Goal: Task Accomplishment & Management: Complete application form

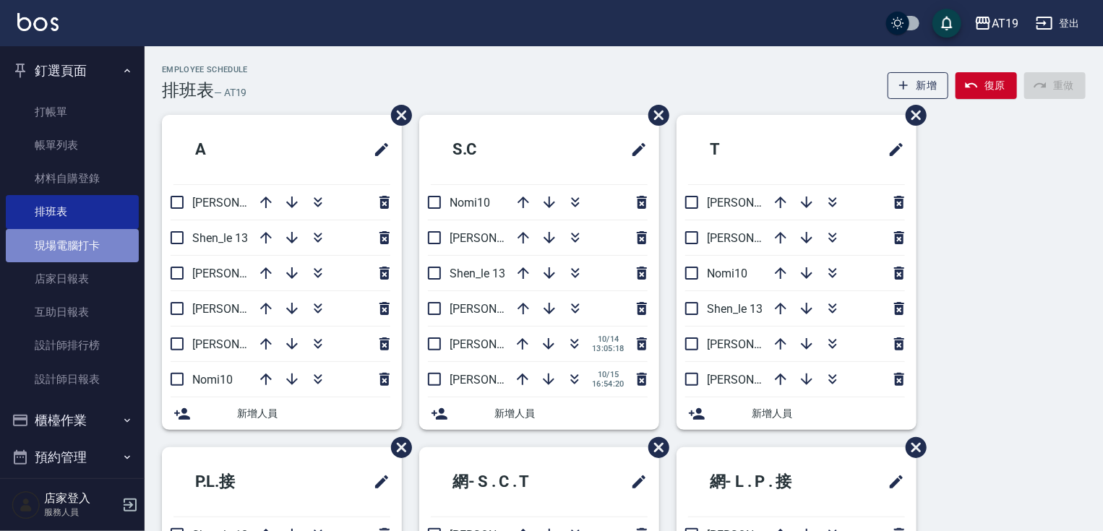
click at [83, 243] on link "現場電腦打卡" at bounding box center [72, 245] width 133 height 33
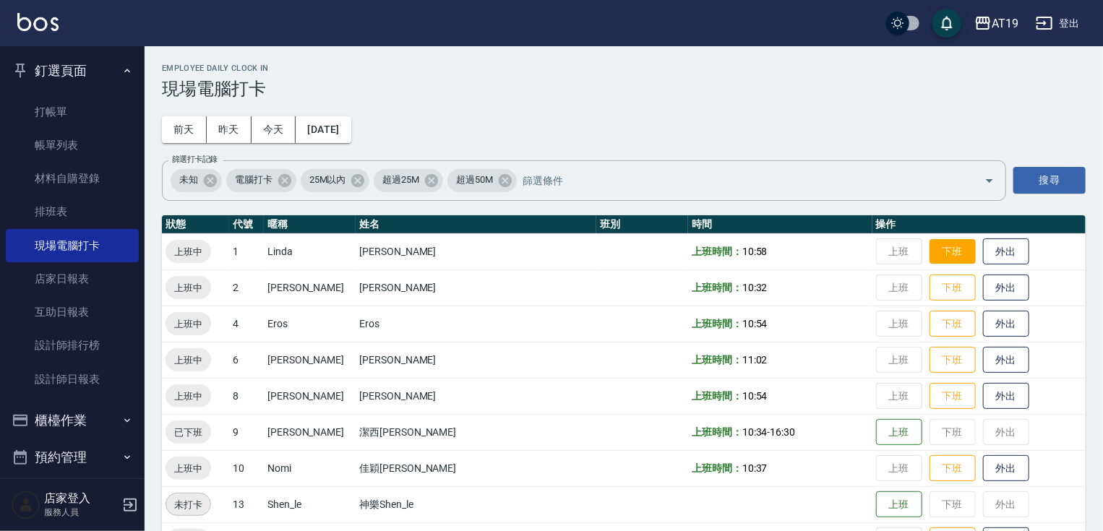
click at [930, 254] on button "下班" at bounding box center [953, 251] width 46 height 25
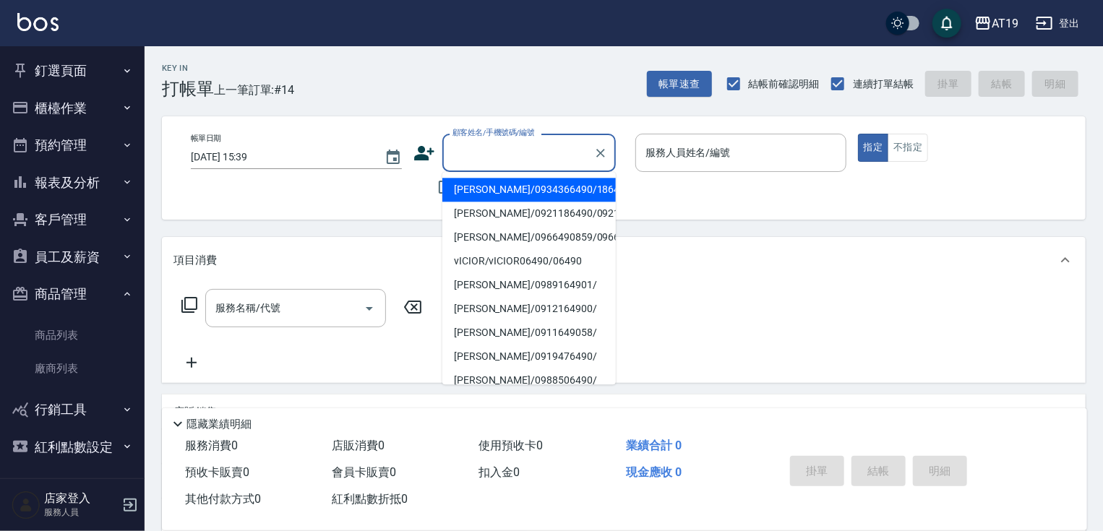
click at [530, 147] on input "顧客姓名/手機號碼/編號" at bounding box center [518, 152] width 139 height 25
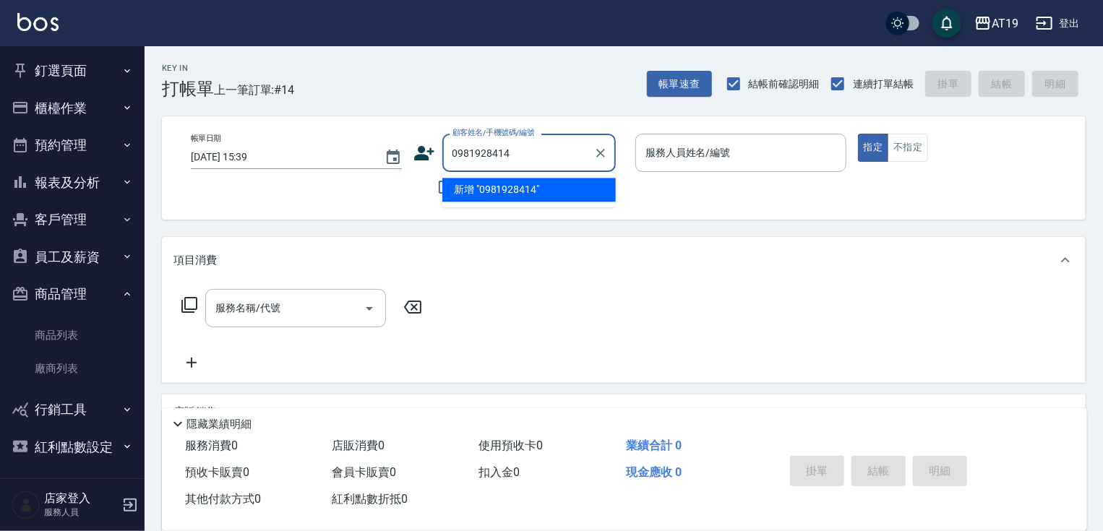
type input "0981928414"
click at [419, 155] on icon at bounding box center [424, 153] width 20 height 14
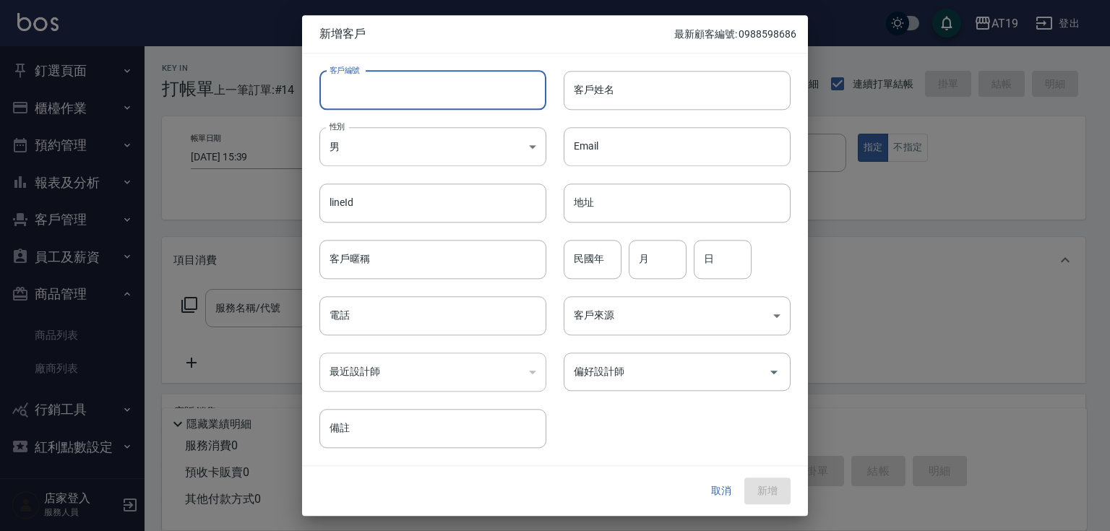
click at [448, 80] on input "客戶編號" at bounding box center [432, 90] width 227 height 39
paste input "0981928414"
type input "0981928414"
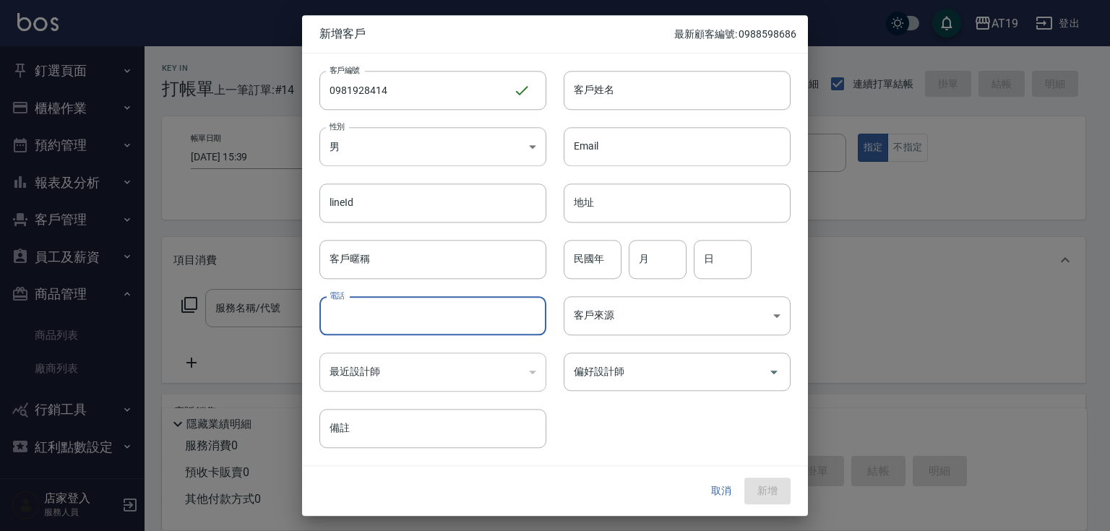
click at [408, 324] on input "電話" at bounding box center [432, 315] width 227 height 39
paste input "0981928414"
type input "0981928414"
click at [387, 136] on body "AT19 登出 釘選頁面 打帳單 帳單列表 材料自購登錄 排班表 現場電腦打卡 店家日報表 互助日報表 設計師排行榜 設計師日報表 櫃檯作業 打帳單 帳單列表…" at bounding box center [555, 370] width 1110 height 740
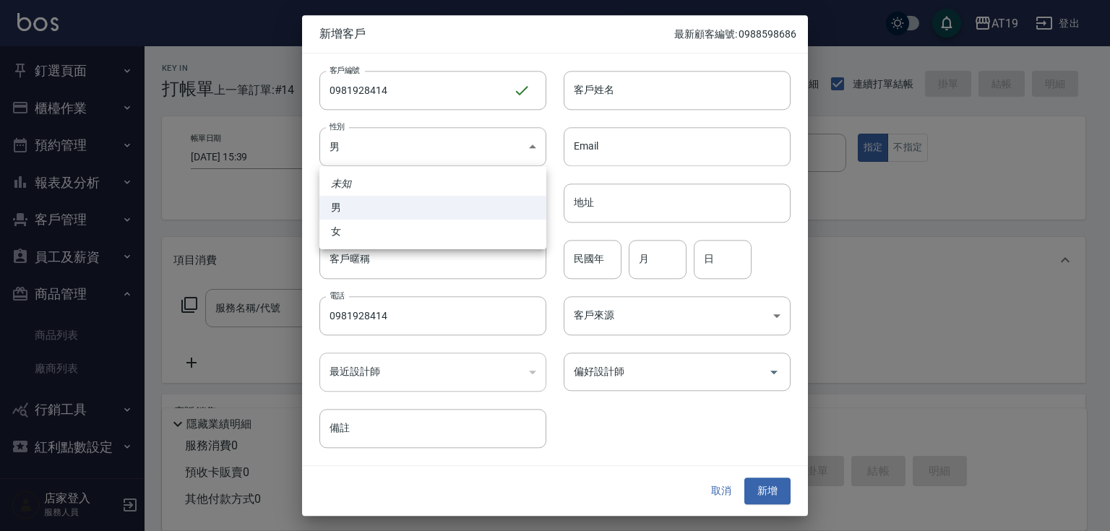
click at [408, 233] on li "女" at bounding box center [432, 232] width 227 height 24
type input "[DEMOGRAPHIC_DATA]"
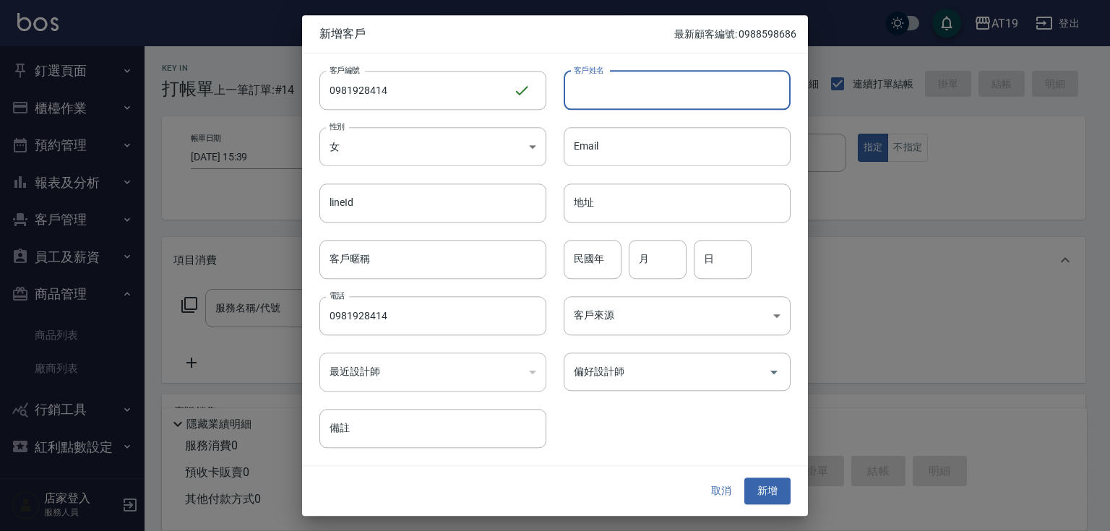
drag, startPoint x: 615, startPoint y: 98, endPoint x: 616, endPoint y: 13, distance: 85.3
click at [615, 98] on input "客戶姓名" at bounding box center [677, 90] width 227 height 39
type input "ㄑ"
type input "咬"
type input "巧瑞思"
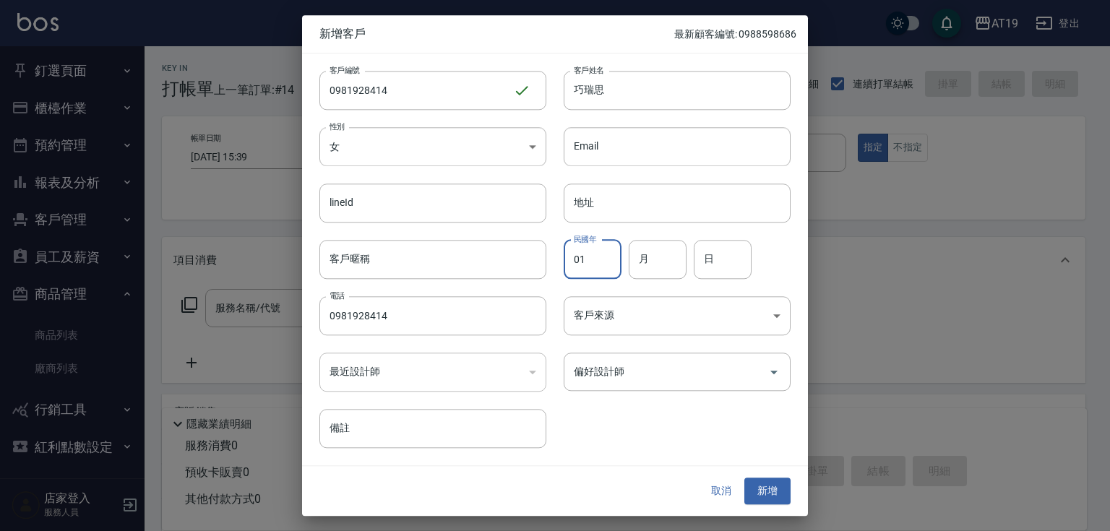
type input "01"
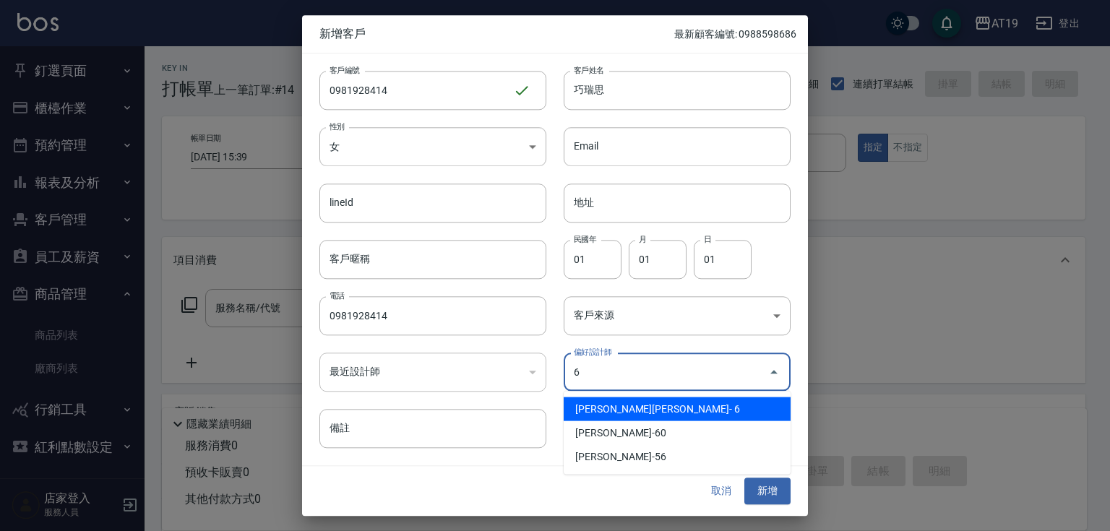
type input "[PERSON_NAME][PERSON_NAME]"
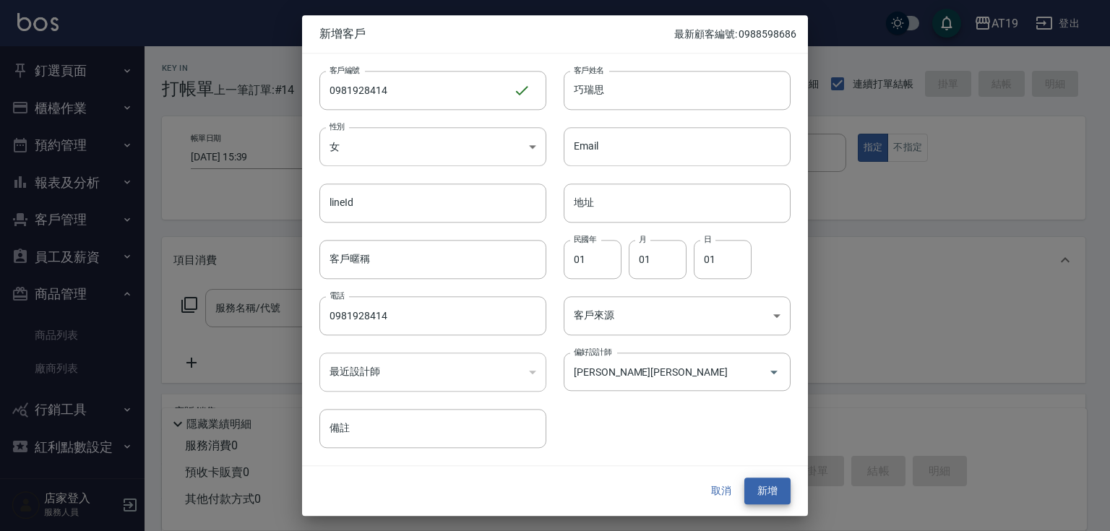
click at [745, 479] on button "新增" at bounding box center [768, 492] width 46 height 27
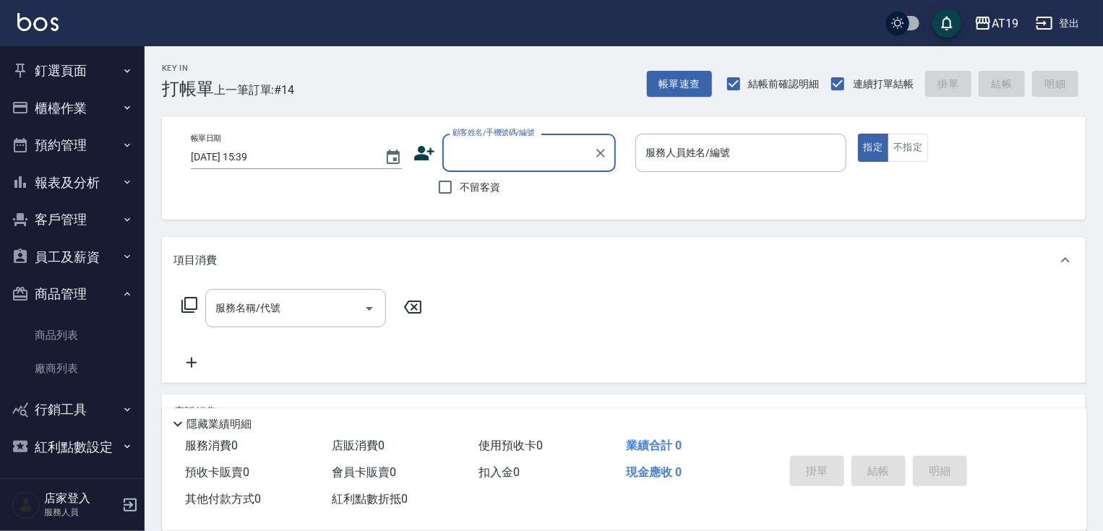
drag, startPoint x: 487, startPoint y: 156, endPoint x: 558, endPoint y: 5, distance: 166.9
click at [489, 154] on input "顧客姓名/手機號碼/編號" at bounding box center [518, 152] width 139 height 25
type input "0987717940"
click at [415, 156] on icon at bounding box center [424, 153] width 20 height 14
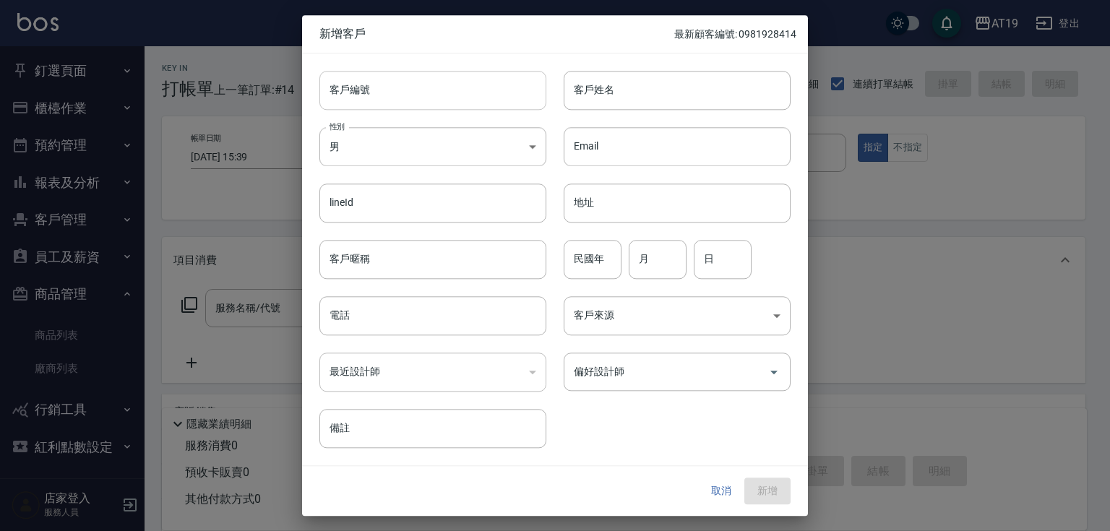
click at [445, 98] on input "客戶編號" at bounding box center [432, 90] width 227 height 39
paste input "0987717940"
type input "0987717940"
paste input "0987717940"
drag, startPoint x: 442, startPoint y: 324, endPoint x: 439, endPoint y: 292, distance: 32.0
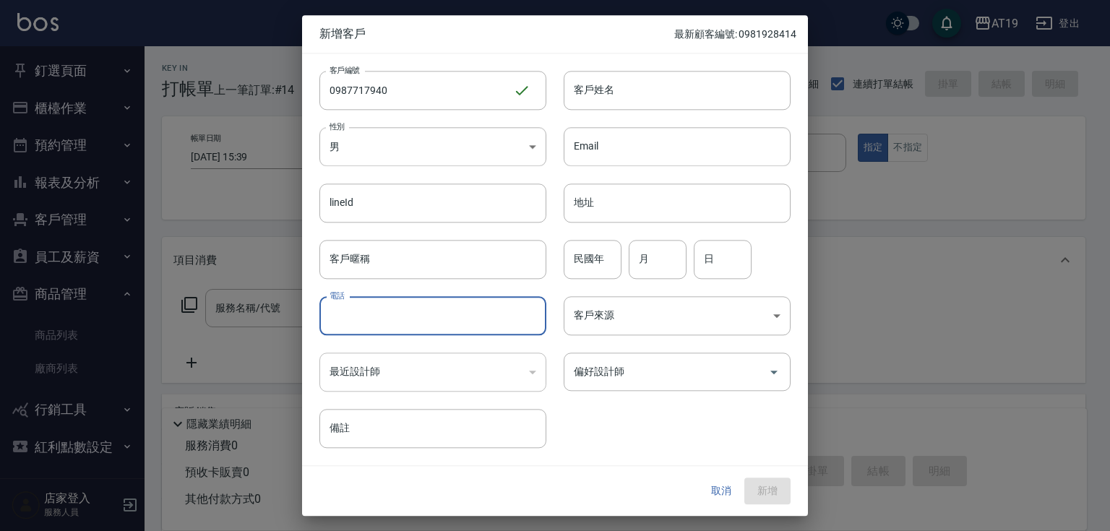
click at [442, 323] on input "電話" at bounding box center [432, 315] width 227 height 39
type input "0987717940"
click at [425, 141] on body "AT19 登出 釘選頁面 打帳單 帳單列表 材料自購登錄 排班表 現場電腦打卡 店家日報表 互助日報表 設計師排行榜 設計師日報表 櫃檯作業 打帳單 帳單列表…" at bounding box center [555, 370] width 1110 height 740
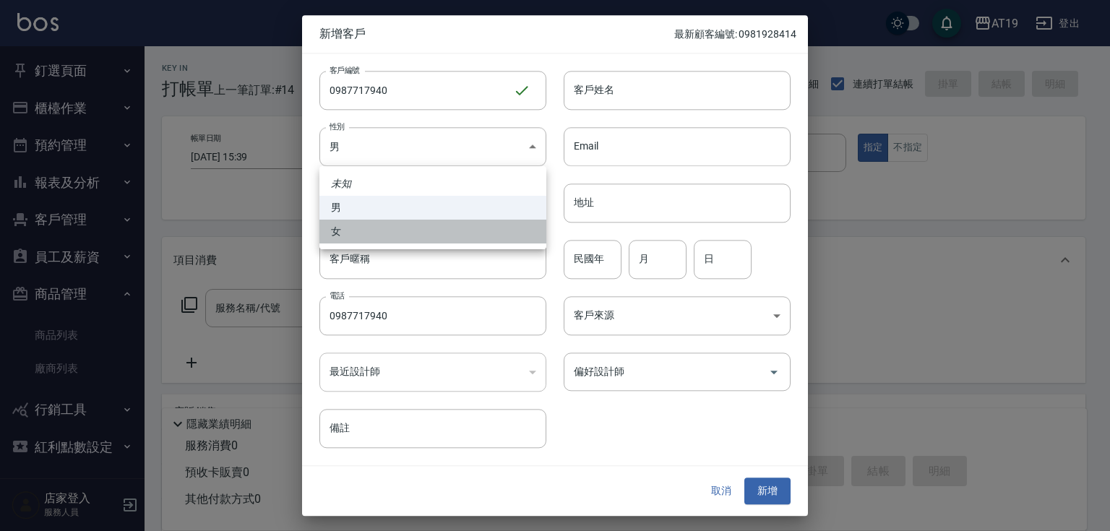
click at [453, 232] on li "女" at bounding box center [432, 232] width 227 height 24
type input "[DEMOGRAPHIC_DATA]"
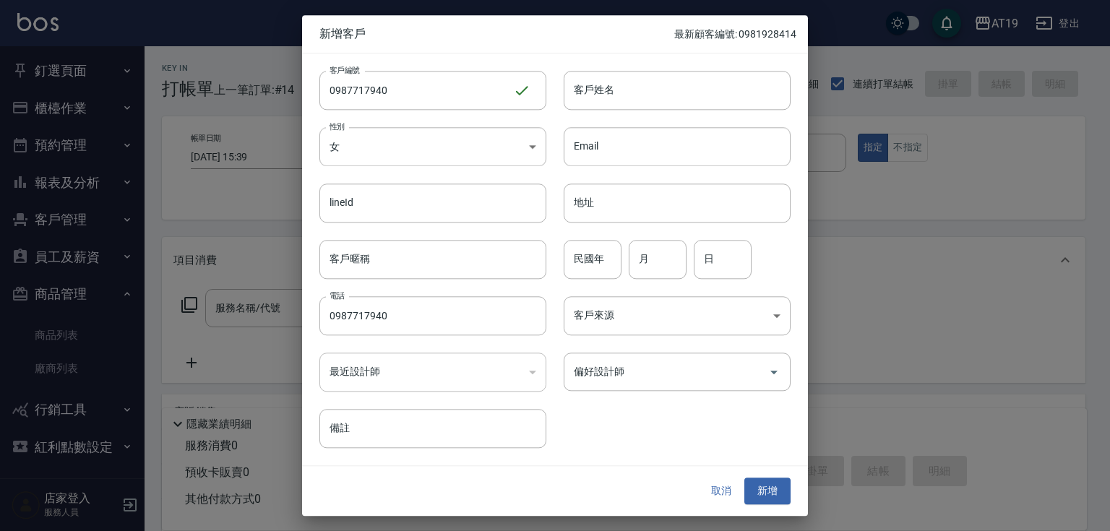
click at [593, 81] on input "客戶姓名" at bounding box center [677, 90] width 227 height 39
type input "[PERSON_NAME]?"
type input "01"
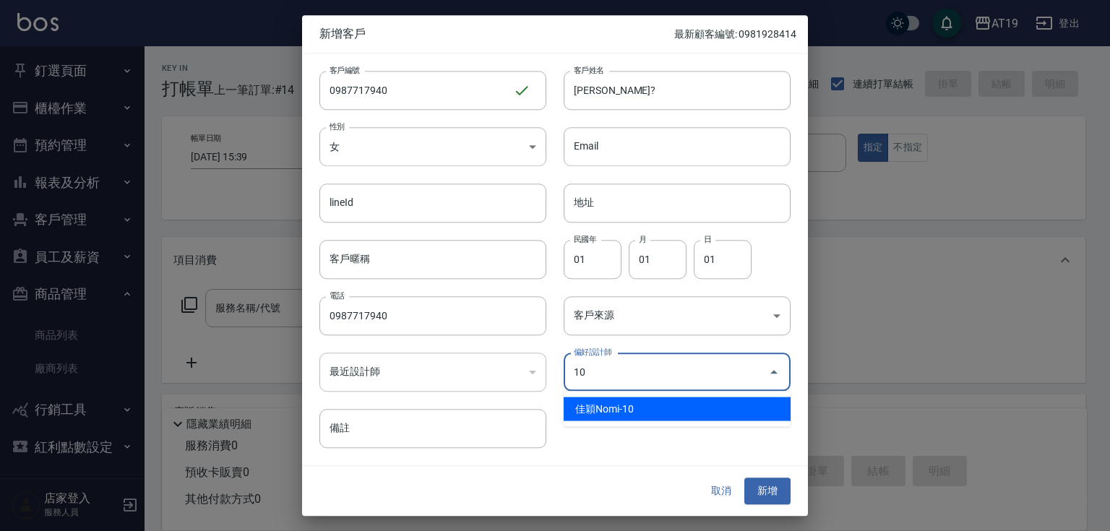
type input "佳穎[PERSON_NAME]"
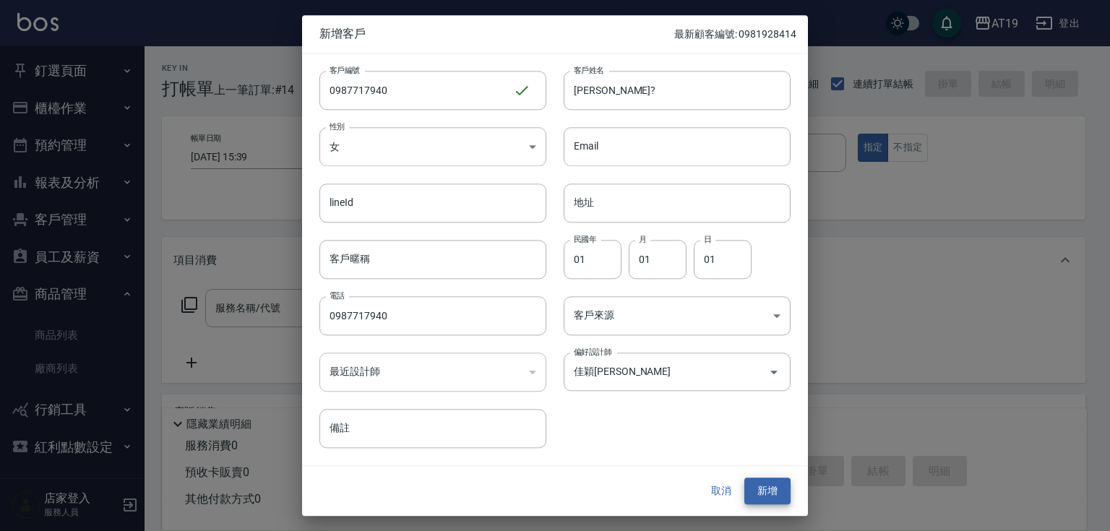
click at [745, 479] on button "新增" at bounding box center [768, 492] width 46 height 27
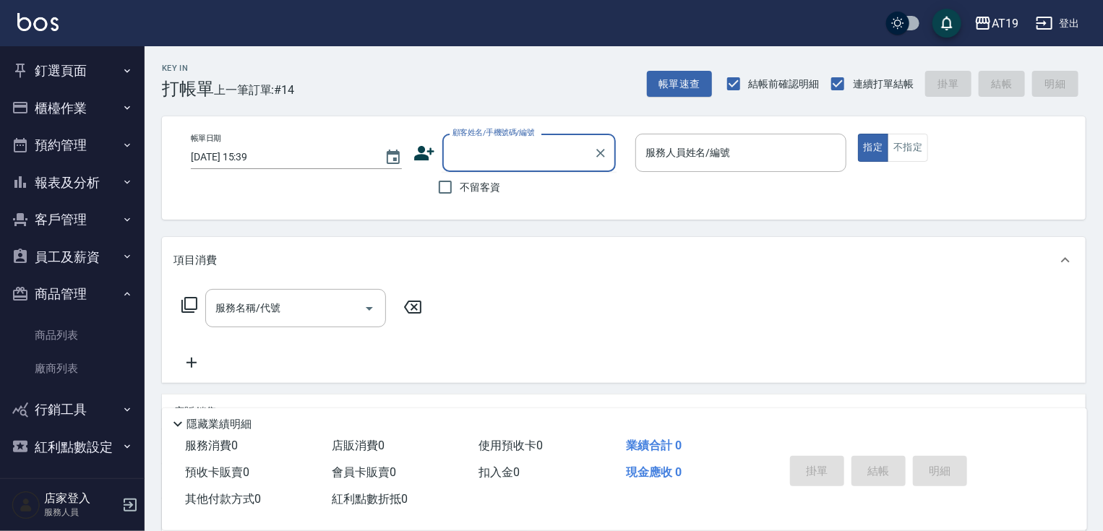
click at [480, 153] on input "顧客姓名/手機號碼/編號" at bounding box center [518, 152] width 139 height 25
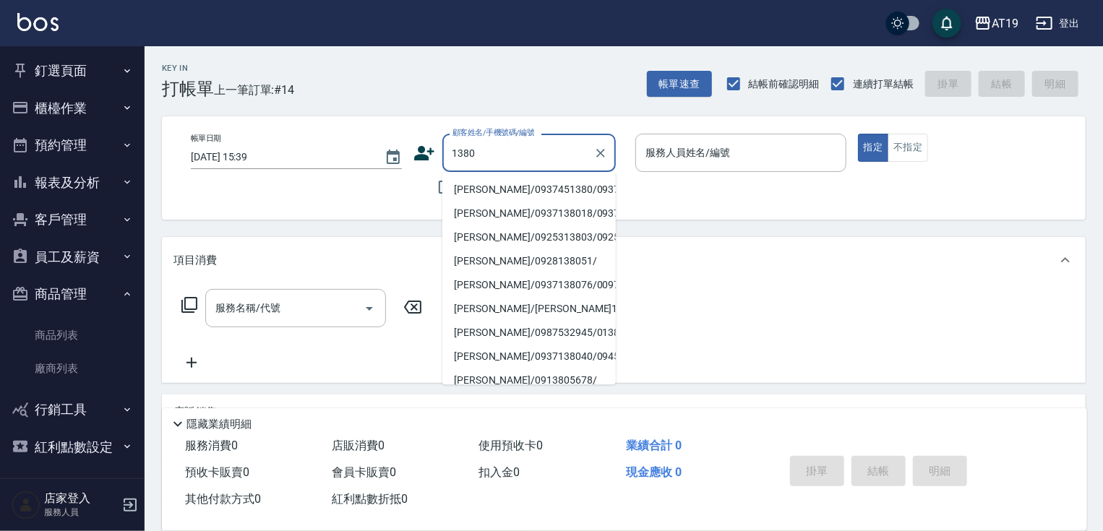
type input "[PERSON_NAME]/0937451380/0937451380"
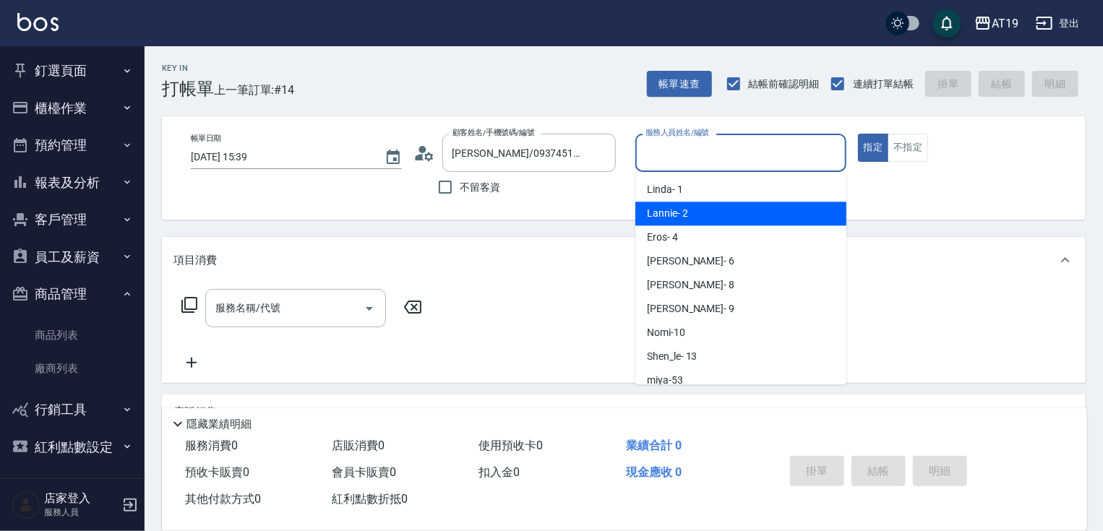
type input "Lannie- 2"
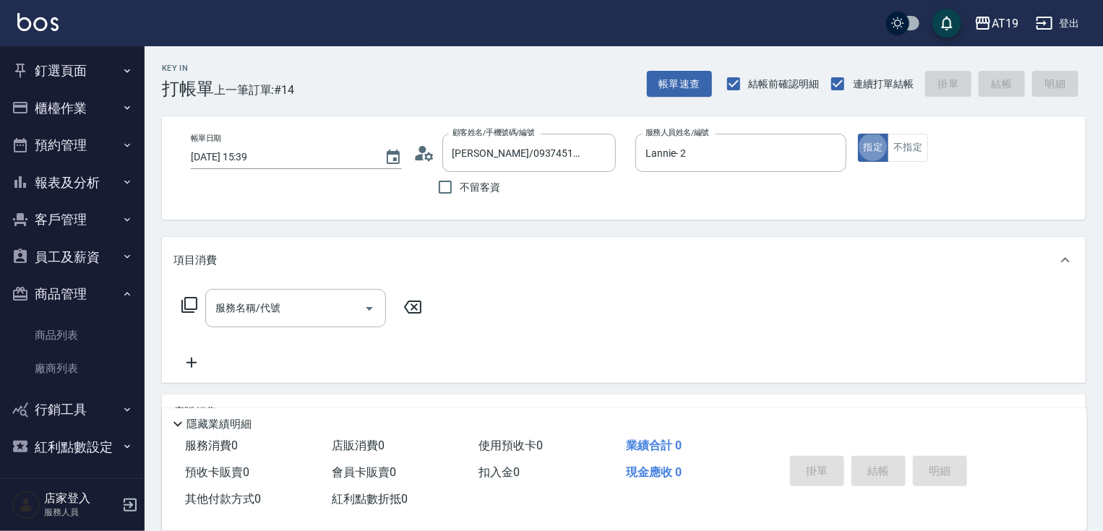
type button "true"
type input "110"
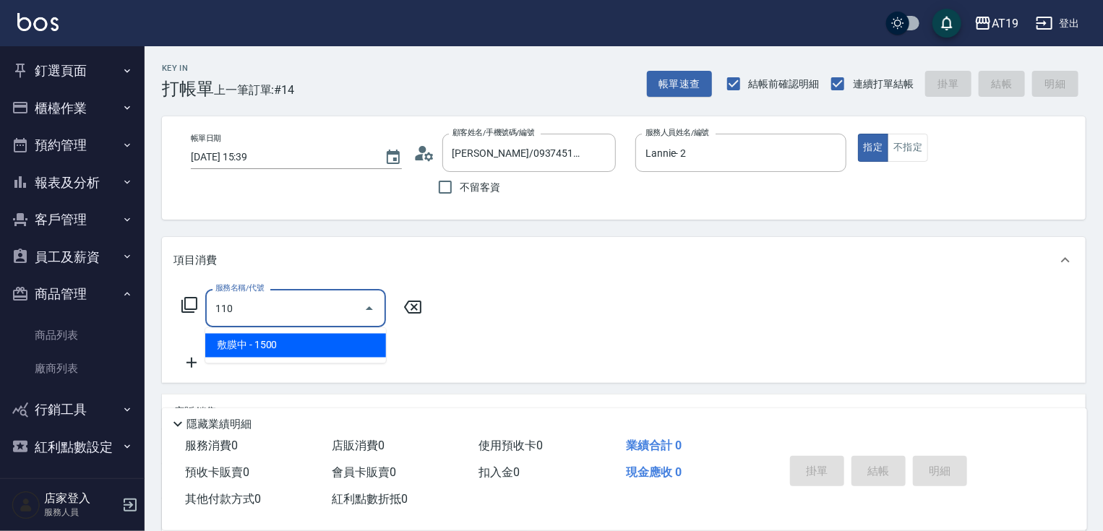
type input "150"
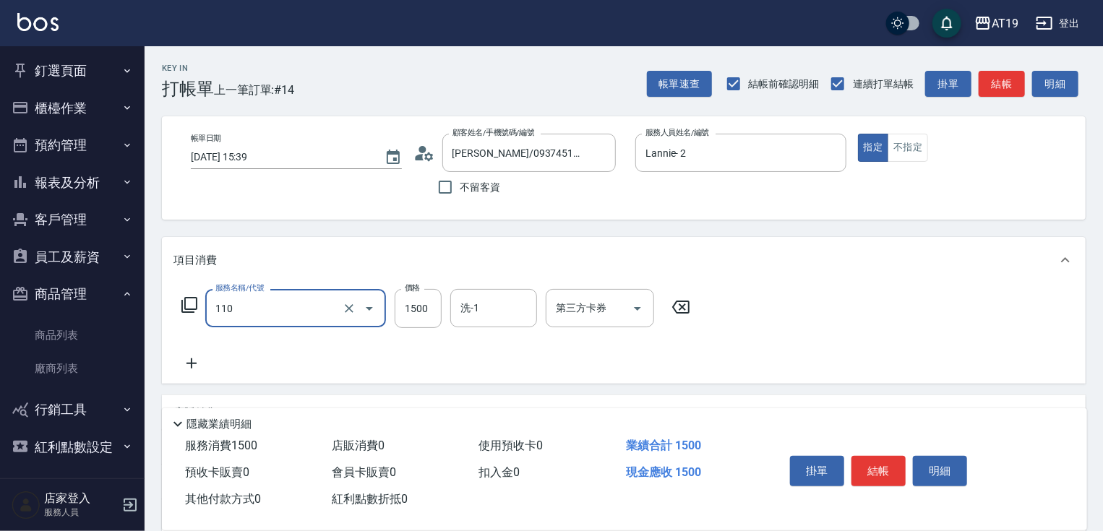
type input "敷膜中(110)"
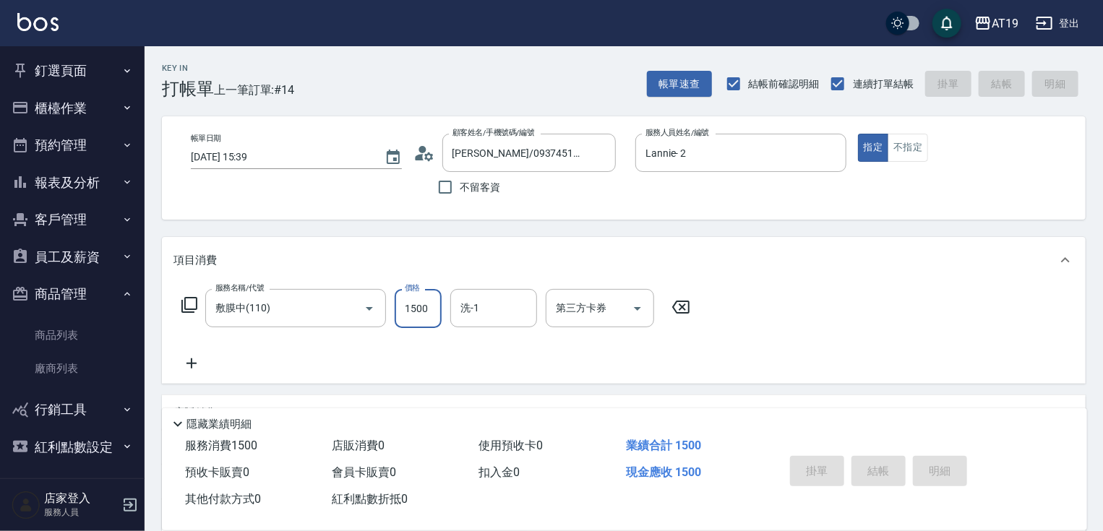
type input "[DATE] 18:43"
type input "0"
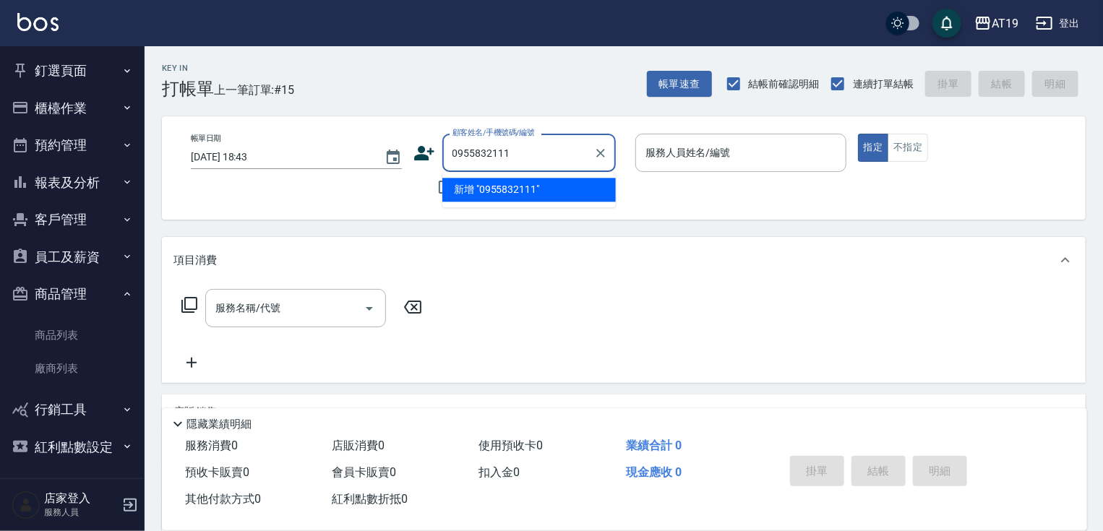
type input "0955832111"
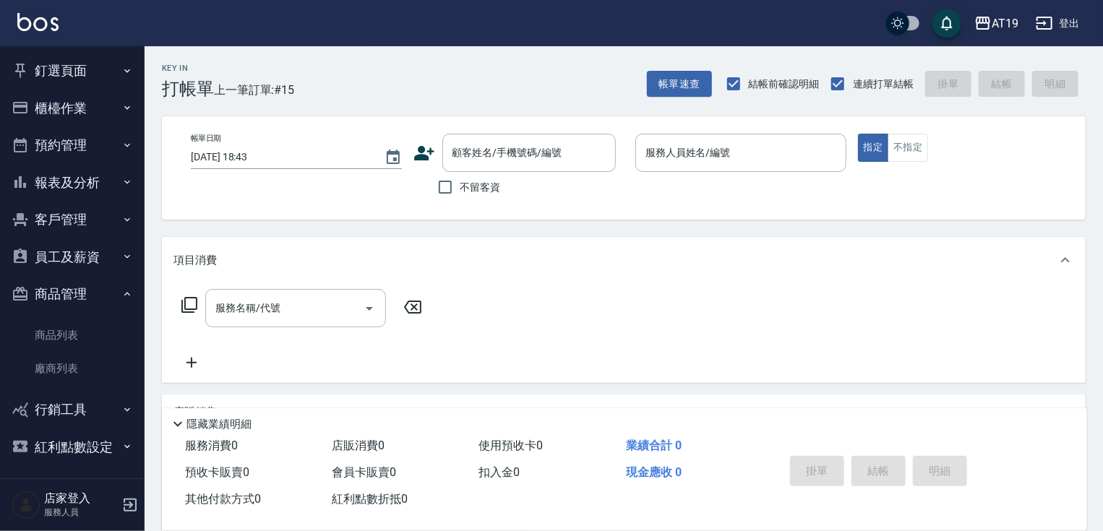
click at [425, 144] on icon at bounding box center [424, 153] width 22 height 22
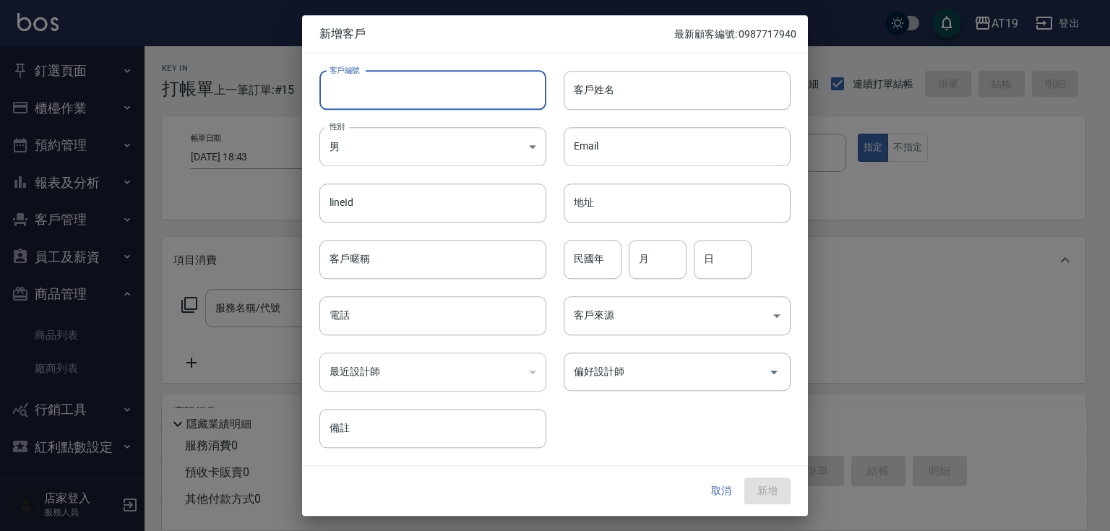
click at [447, 87] on input "客戶編號" at bounding box center [432, 90] width 227 height 39
paste input "0955832111"
type input "0955832111"
drag, startPoint x: 434, startPoint y: 327, endPoint x: 437, endPoint y: 306, distance: 20.4
click at [434, 325] on input "電話" at bounding box center [432, 315] width 227 height 39
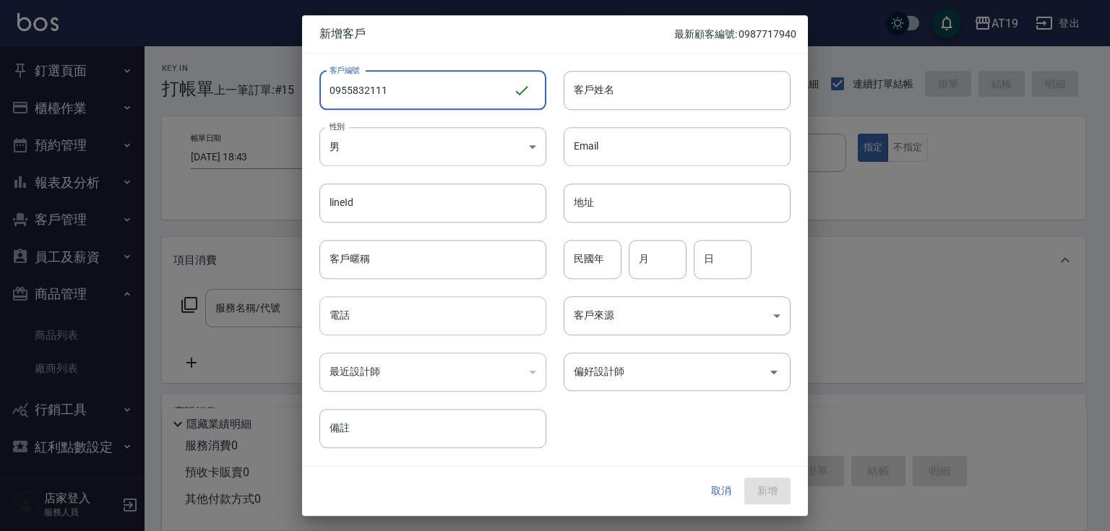
paste input "0955832111"
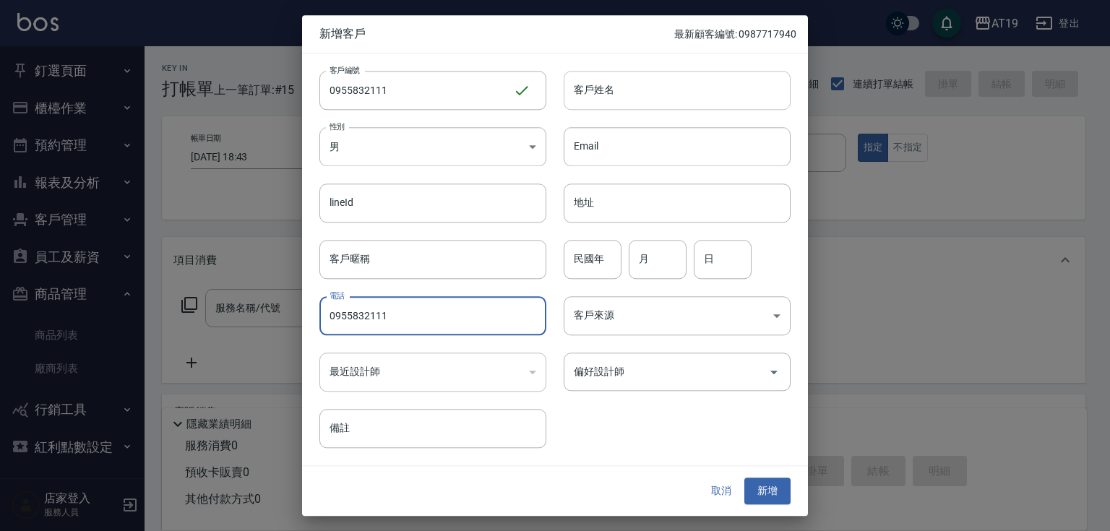
type input "0955832111"
click at [659, 95] on input "客戶姓名" at bounding box center [677, 90] width 227 height 39
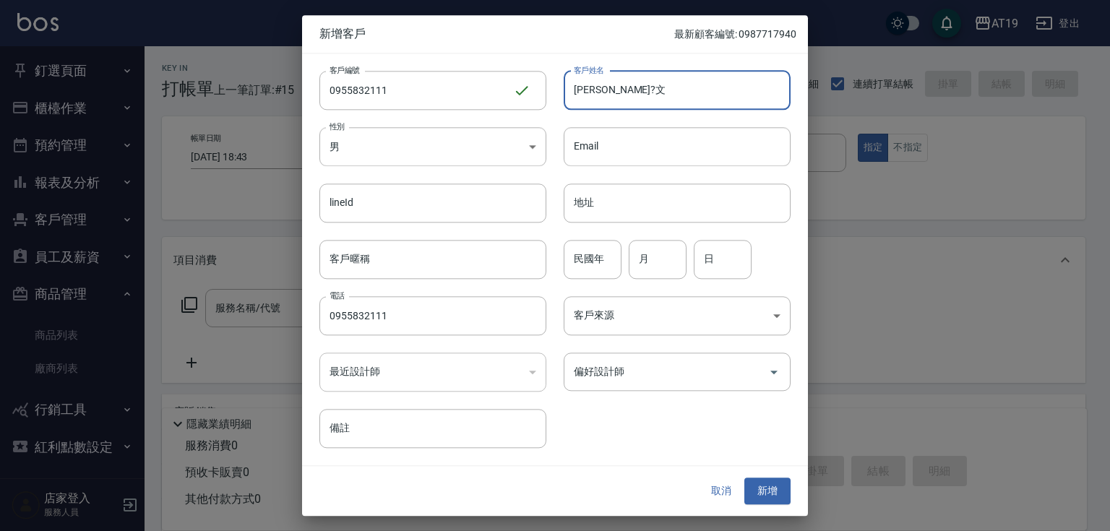
type input "[PERSON_NAME]?文"
type input "01"
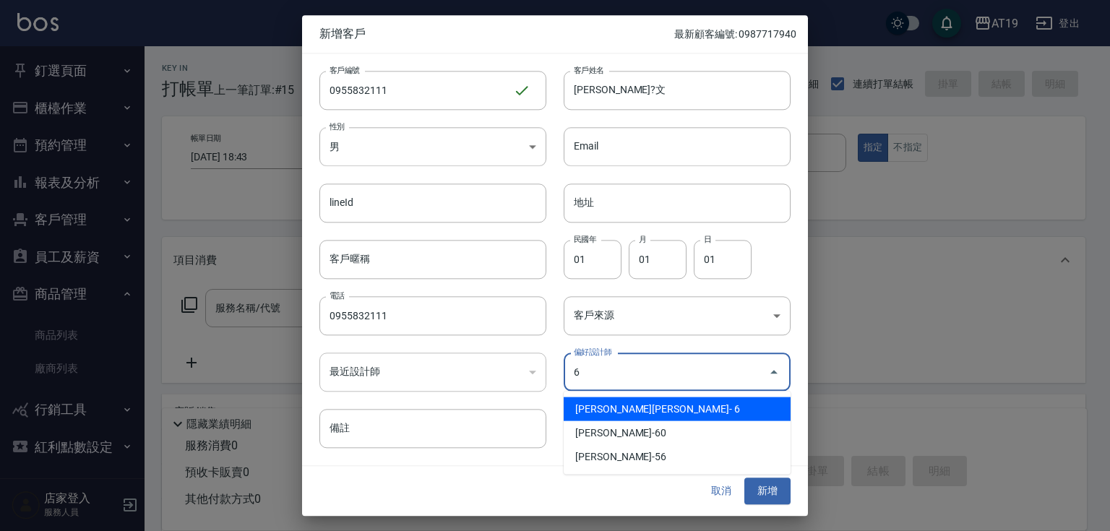
type input "[PERSON_NAME][PERSON_NAME]"
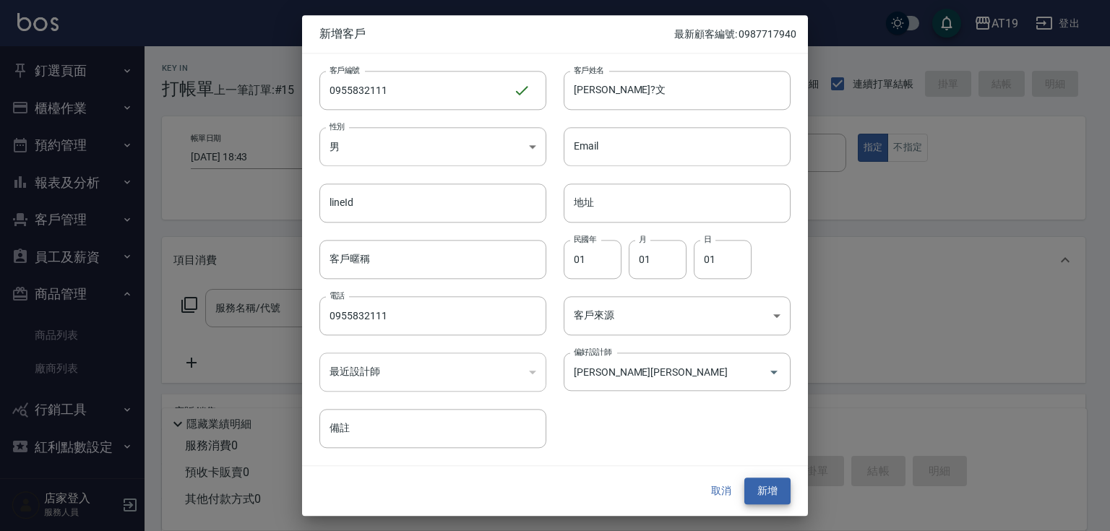
click at [745, 479] on button "新增" at bounding box center [768, 492] width 46 height 27
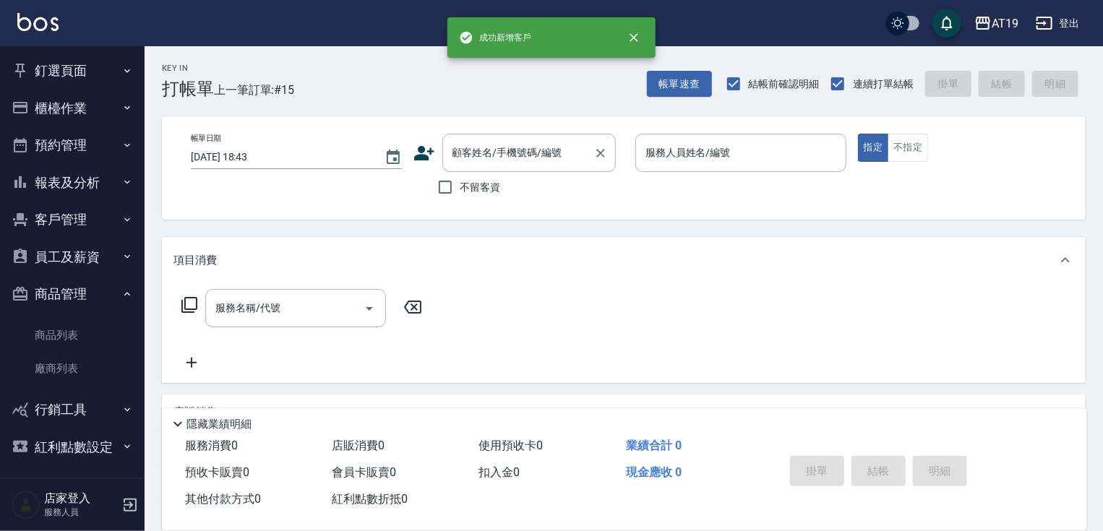
drag, startPoint x: 518, startPoint y: 149, endPoint x: 523, endPoint y: 138, distance: 11.7
click at [520, 146] on input "顧客姓名/手機號碼/編號" at bounding box center [518, 152] width 139 height 25
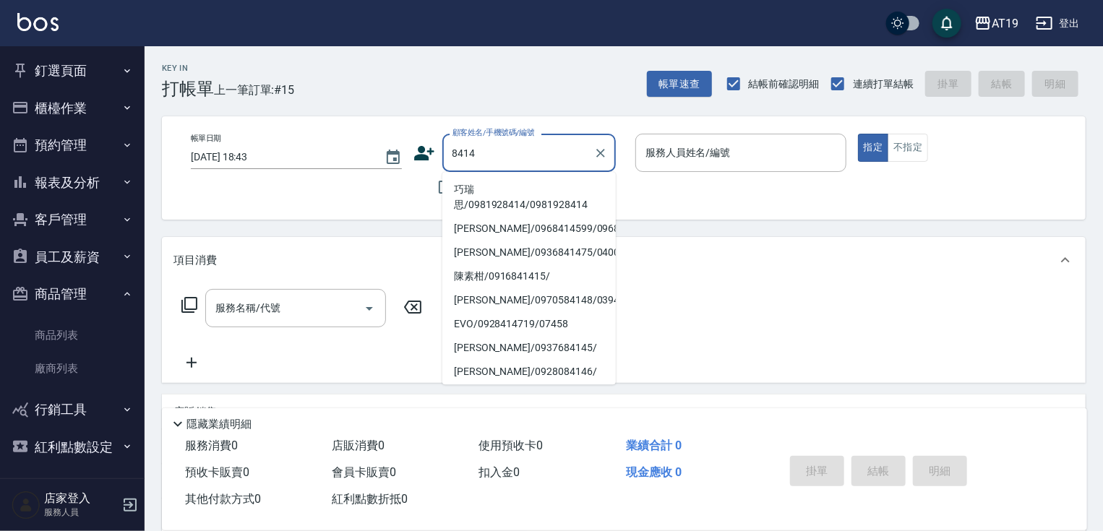
type input "巧瑞思/0981928414/0981928414"
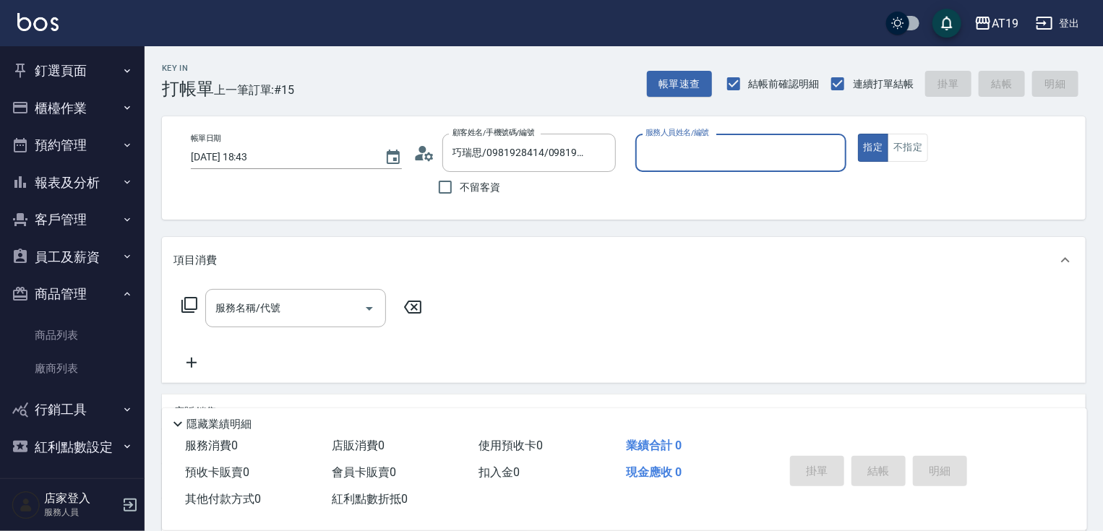
type input "[PERSON_NAME]- 6"
click at [858, 134] on button "指定" at bounding box center [873, 148] width 31 height 28
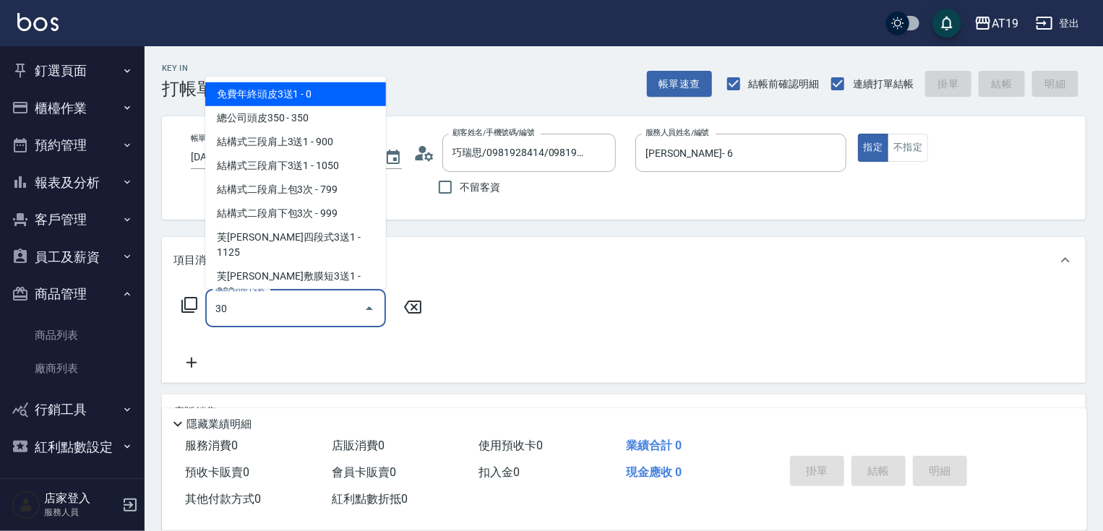
type input "301"
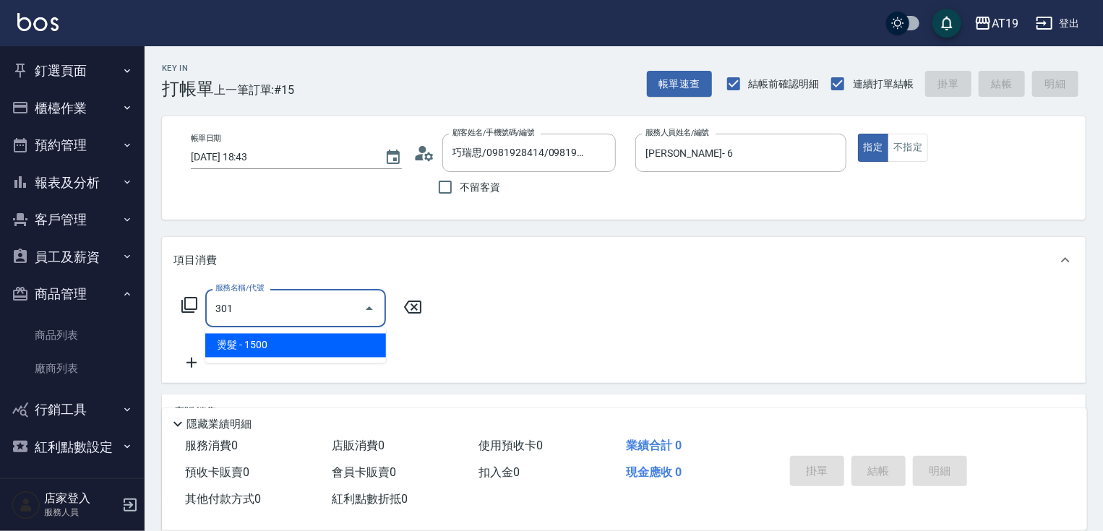
type input "150"
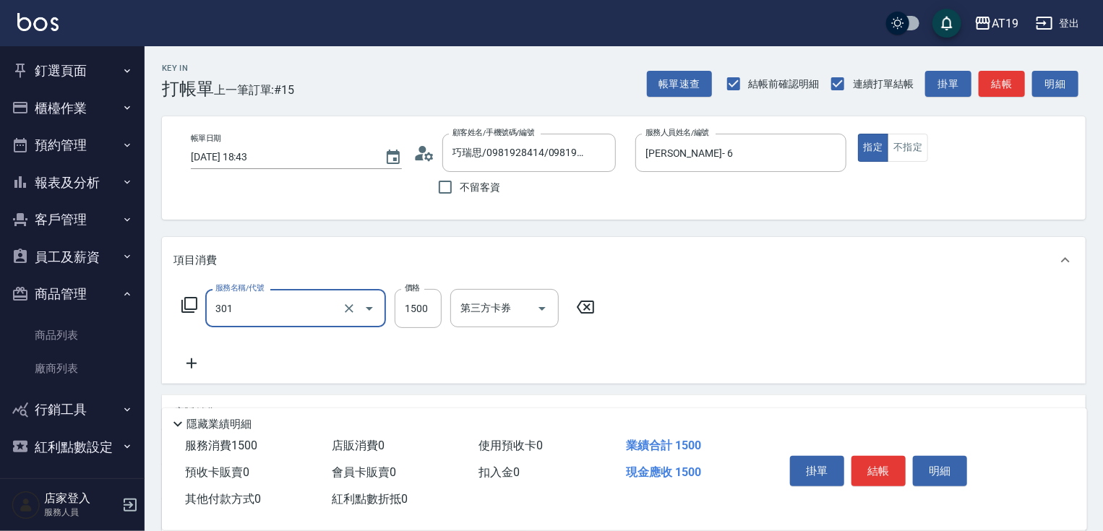
type input "燙髮(301)"
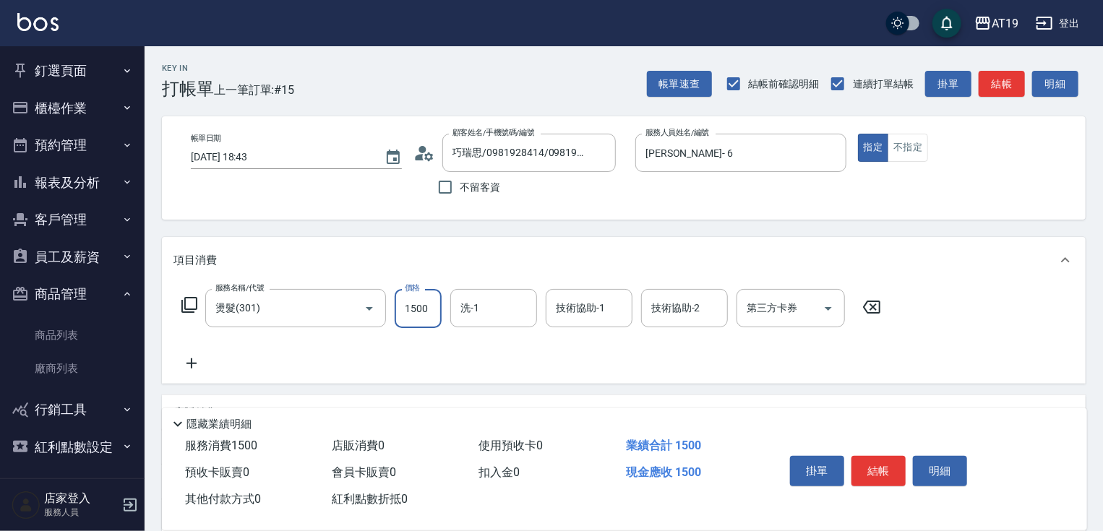
type input "2"
type input "0"
type input "200"
type input "2000"
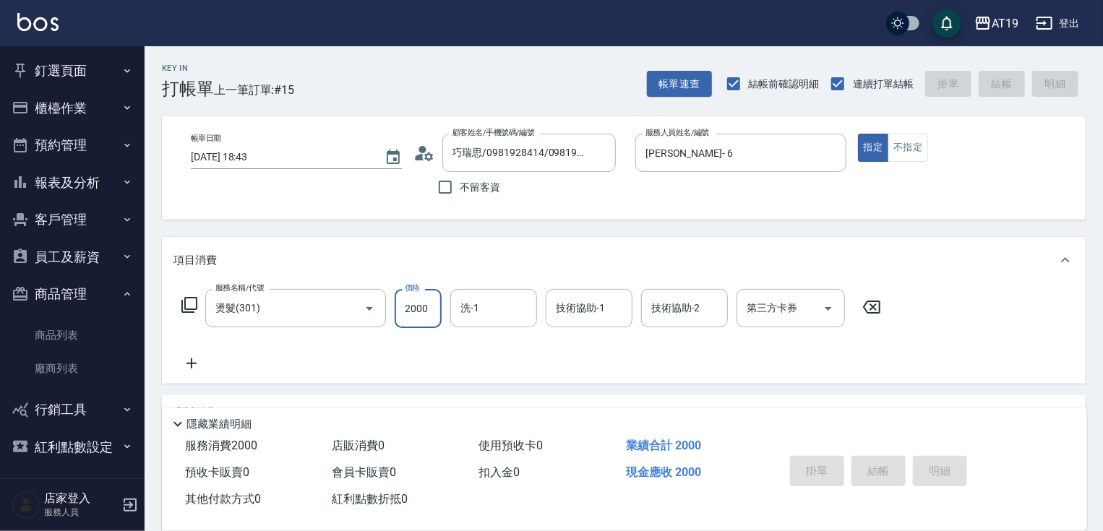
type input "[DATE] 18:44"
type input "0"
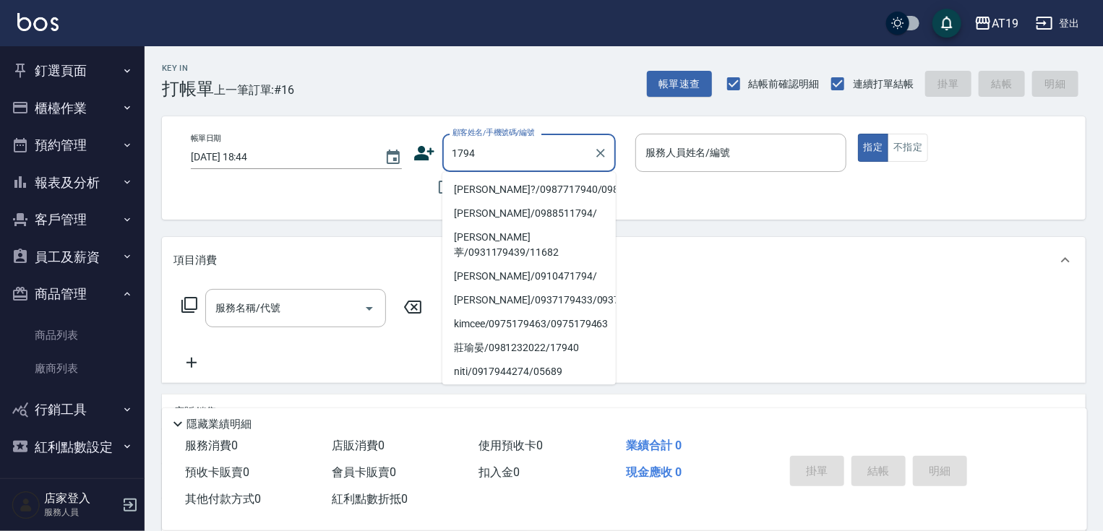
type input "[PERSON_NAME]?/0987717940/0987717940"
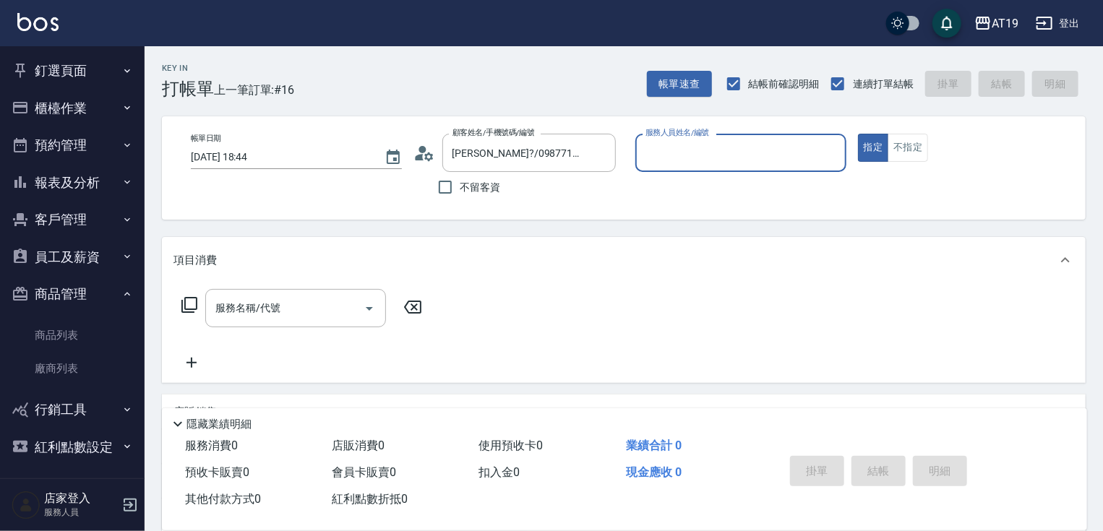
type input "Nomi-10"
click at [858, 134] on button "指定" at bounding box center [873, 148] width 31 height 28
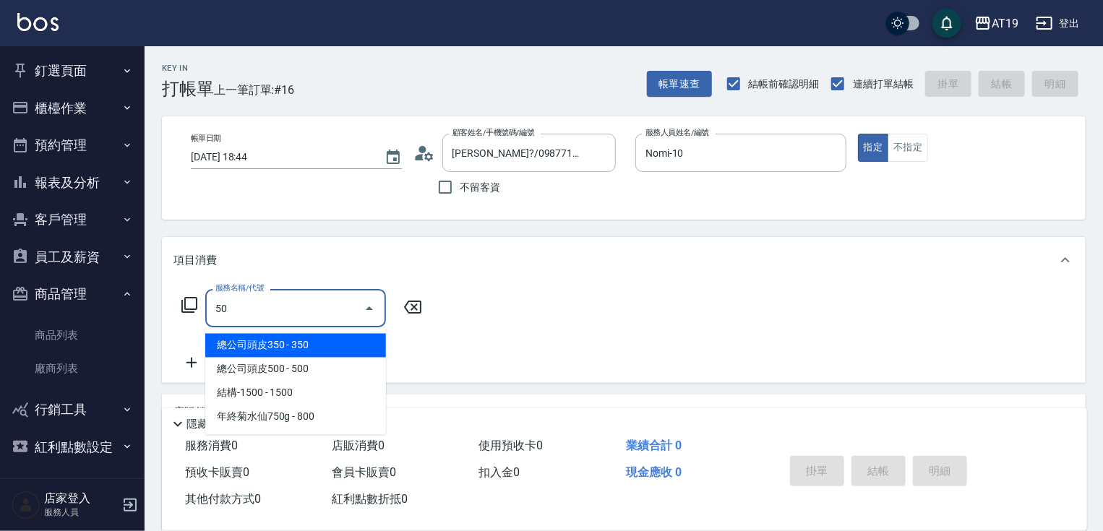
type input "501"
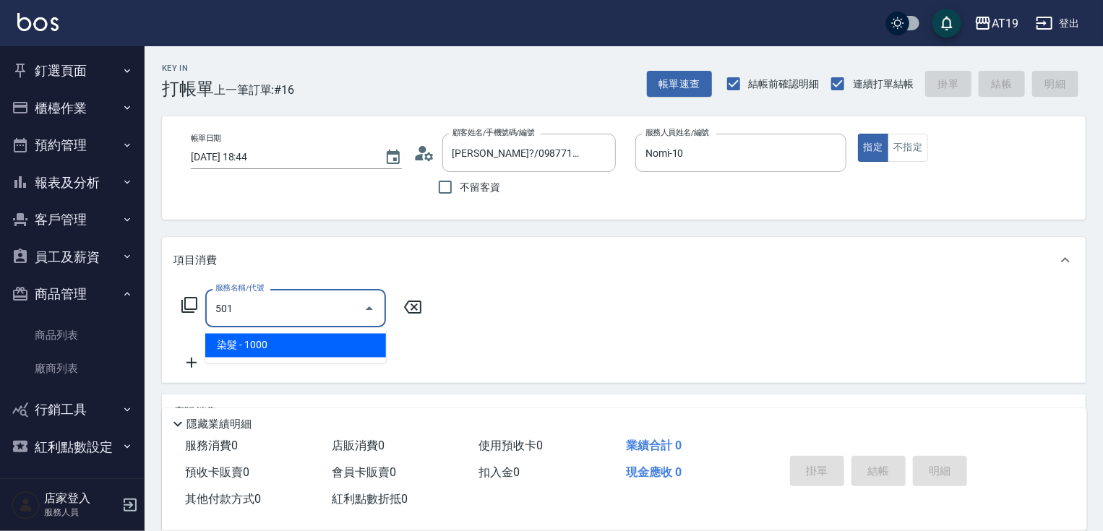
type input "100"
type input "染髮(501)"
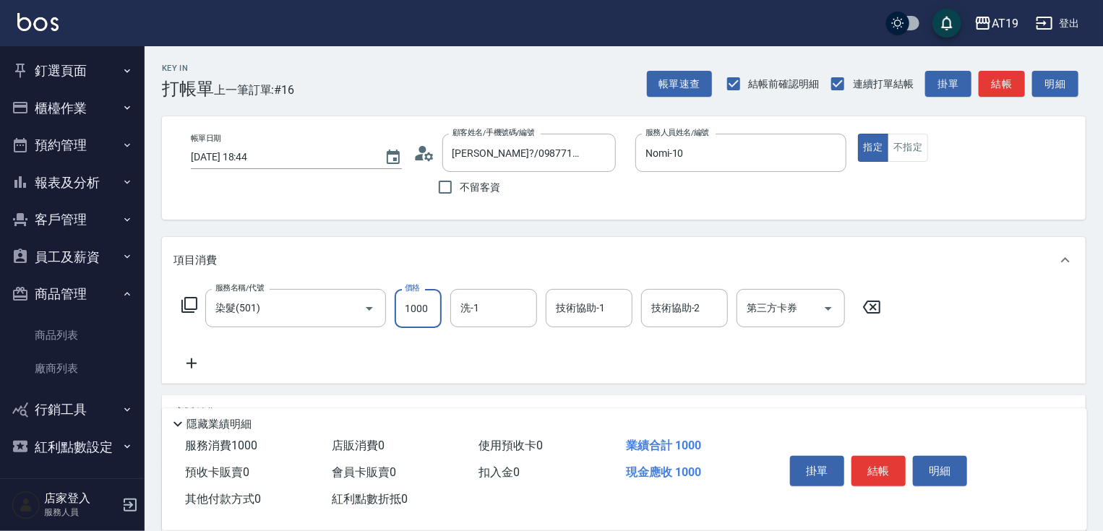
type input "1"
type input "0"
type input "14"
type input "10"
type input "148"
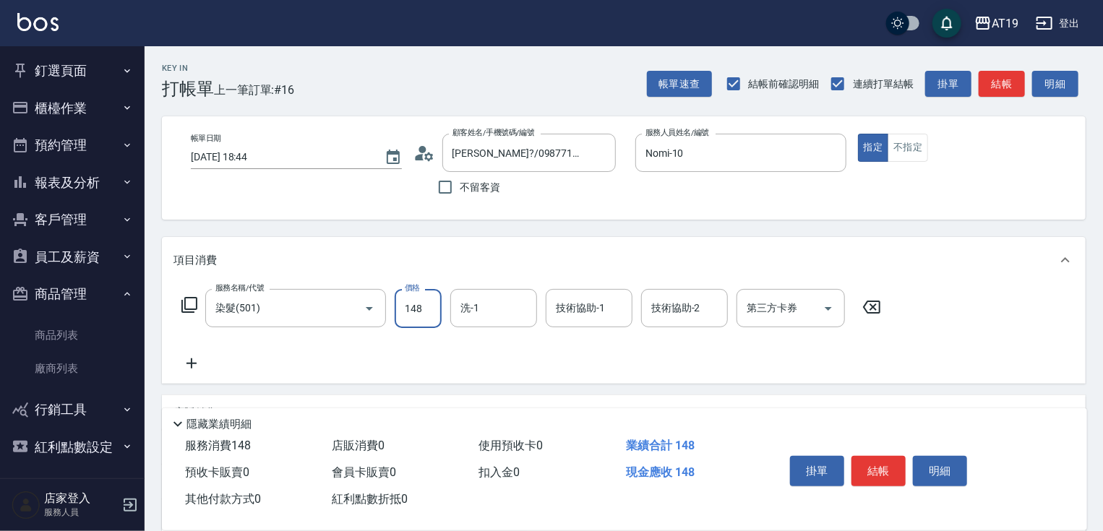
type input "140"
type input "1480"
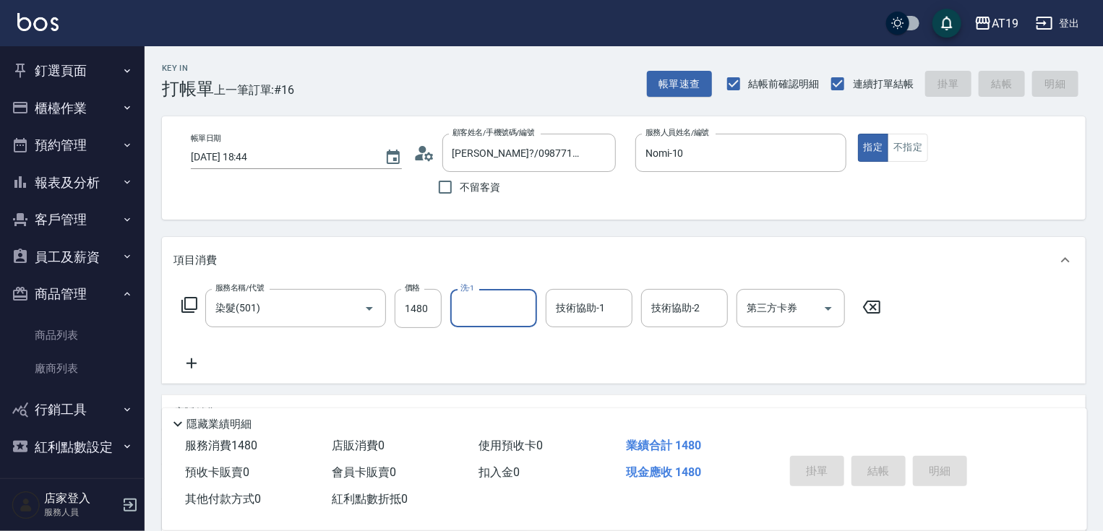
type input "[DATE] 18:45"
type input "0"
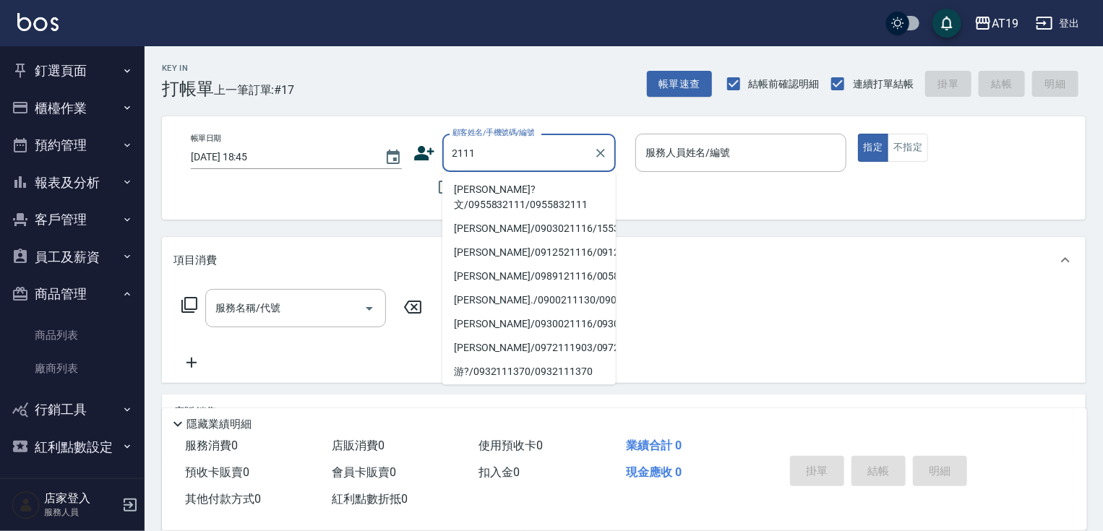
type input "[PERSON_NAME]?文/0955832111/0955832111"
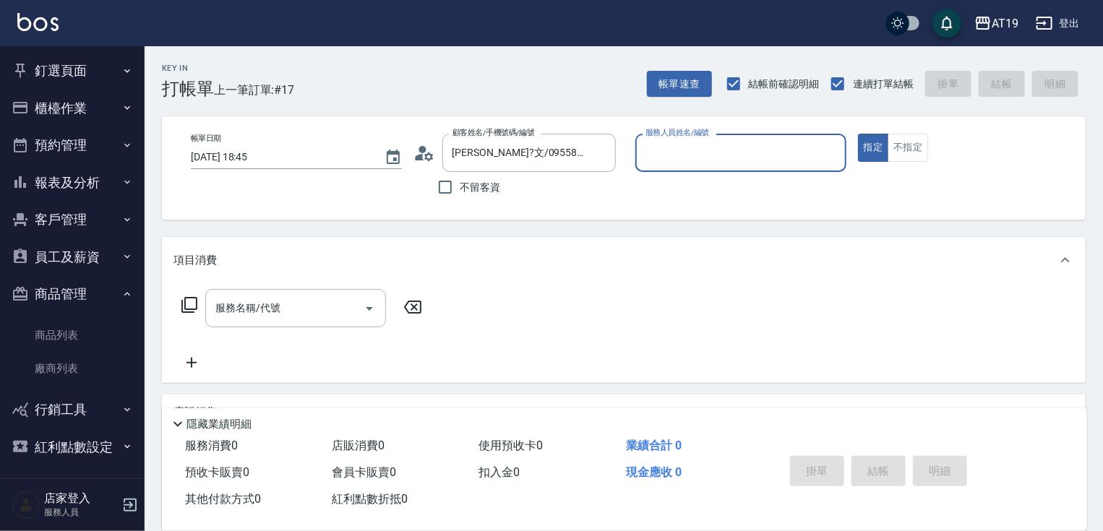
type input "[PERSON_NAME]- 6"
click at [858, 134] on button "指定" at bounding box center [873, 148] width 31 height 28
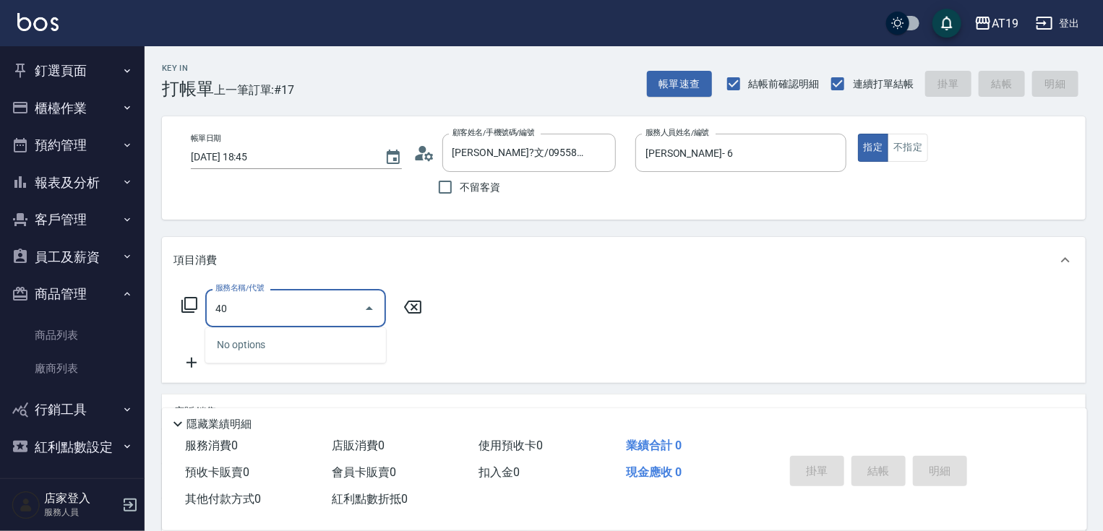
type input "401"
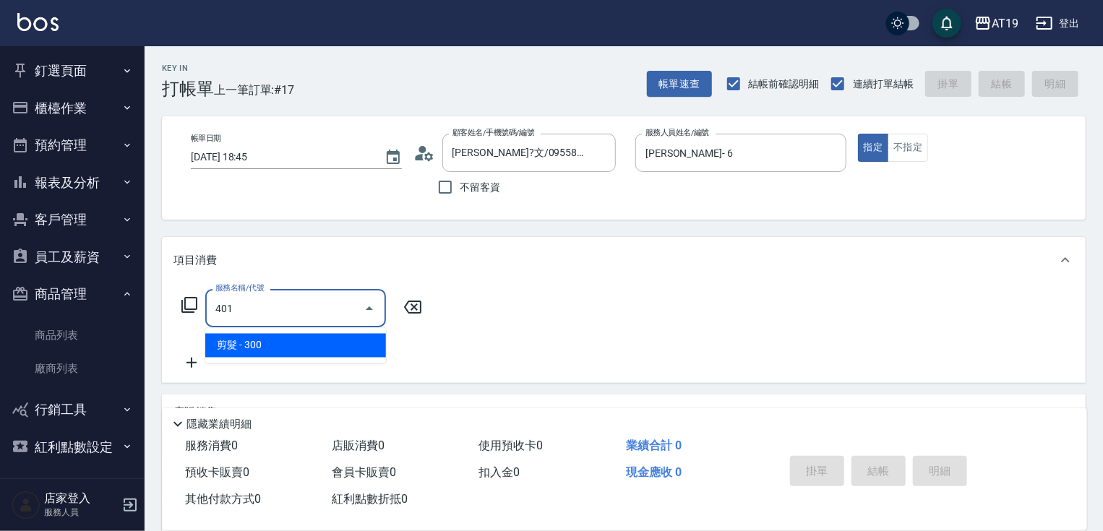
type input "30"
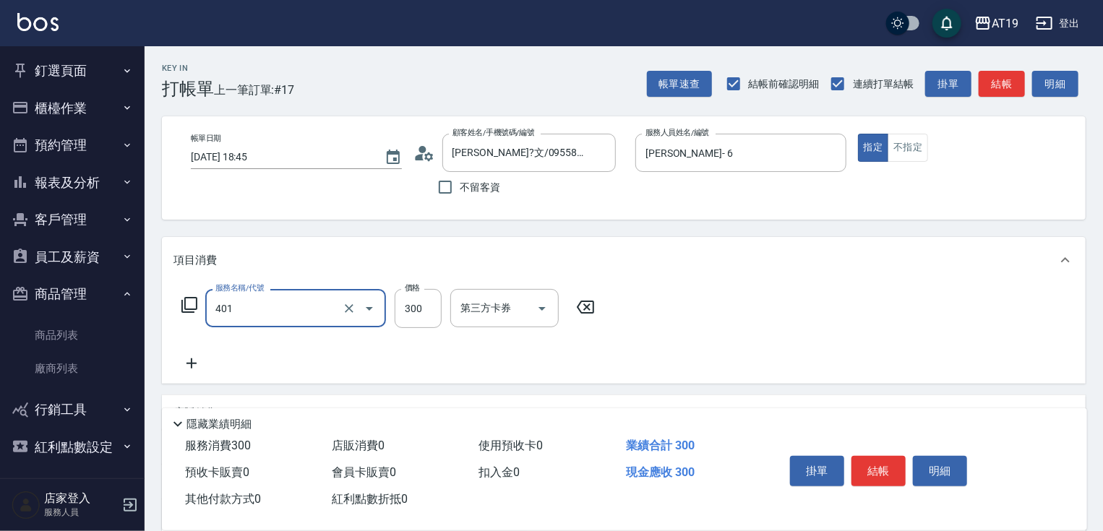
type input "剪髮(401)"
type input "0"
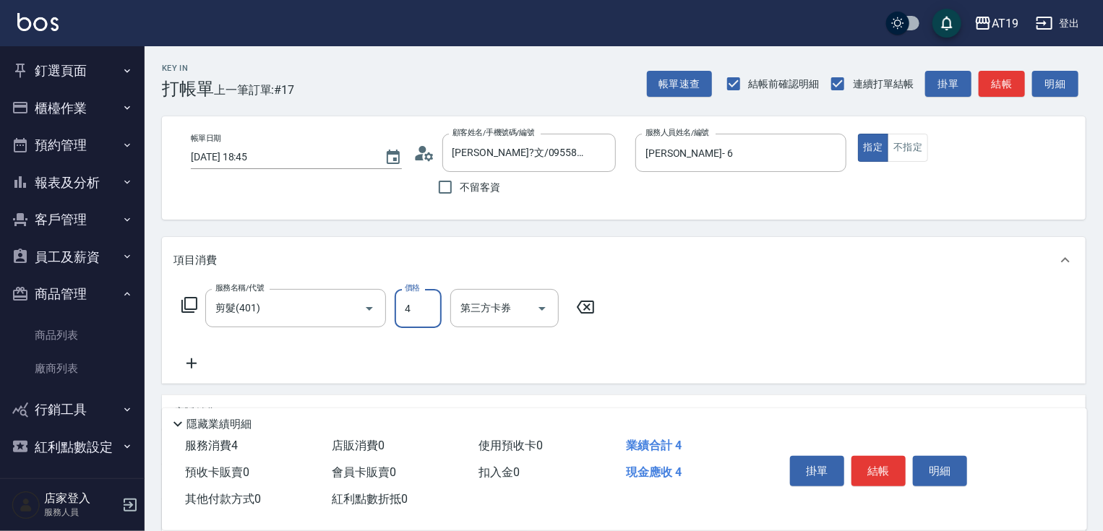
type input "40"
type input "400"
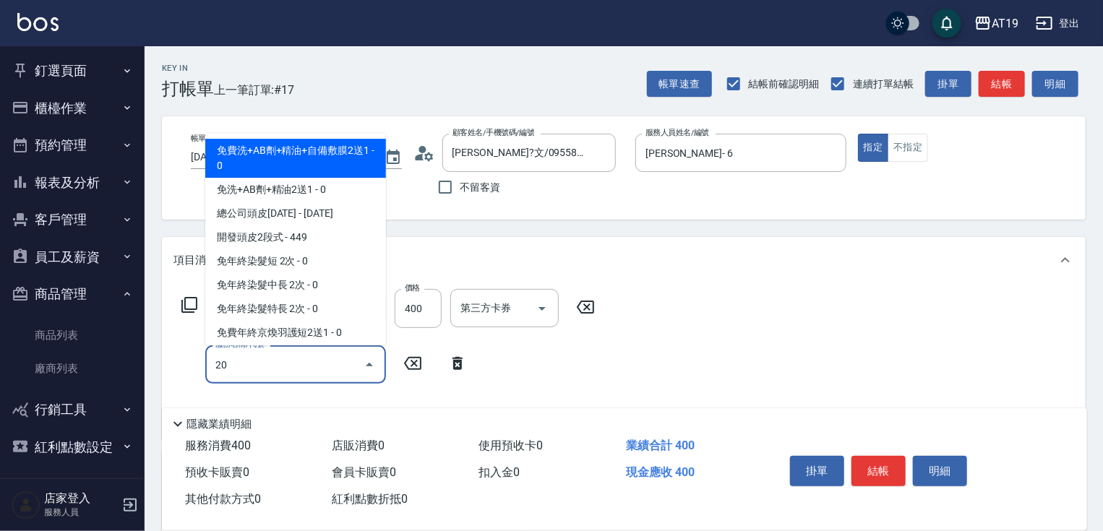
type input "201"
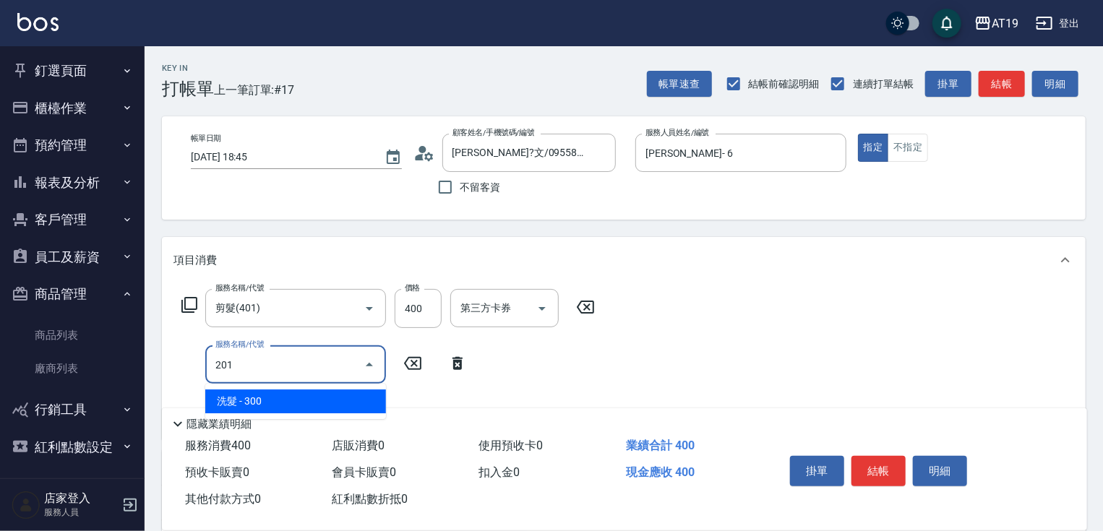
type input "70"
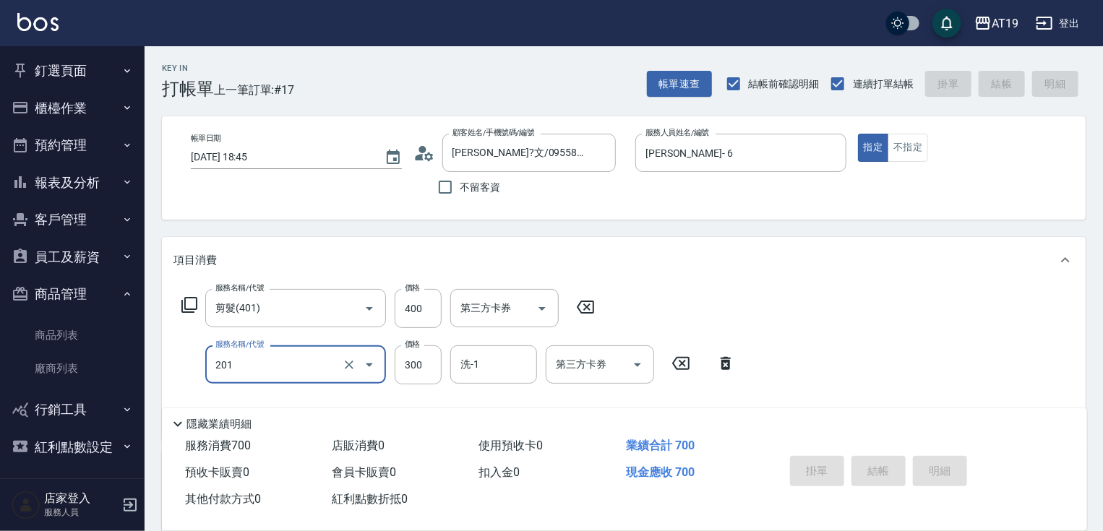
type input "0"
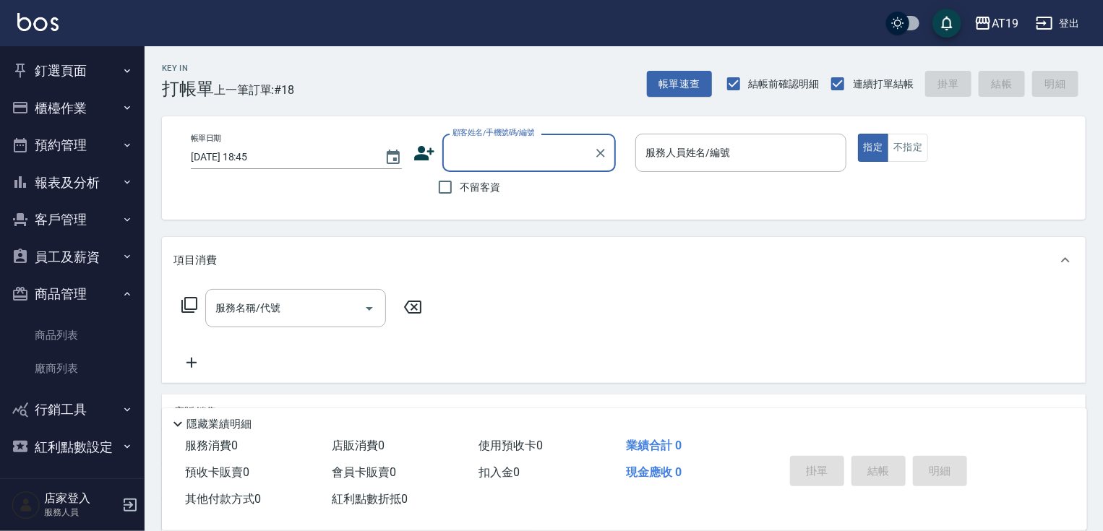
click at [433, 95] on div "Key In 打帳單 上一筆訂單:#18 帳單速查 結帳前確認明細 連續打單結帳 掛單 結帳 明細" at bounding box center [615, 72] width 941 height 53
click at [479, 163] on input "顧客姓名/手機號碼/編號" at bounding box center [518, 152] width 139 height 25
type input "陳瑀辰/0937120290/0937120290"
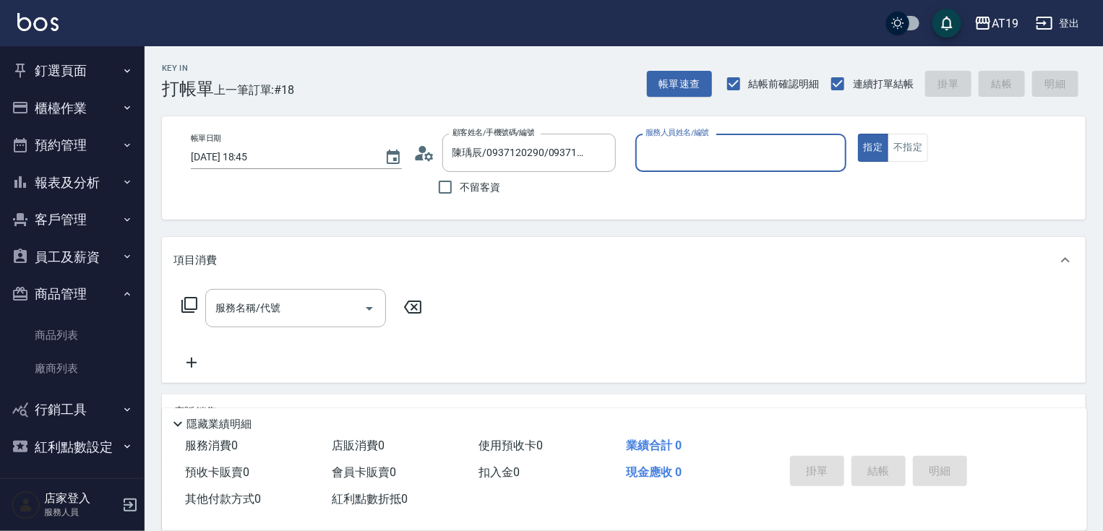
type input "Nomi-10"
click at [858, 134] on button "指定" at bounding box center [873, 148] width 31 height 28
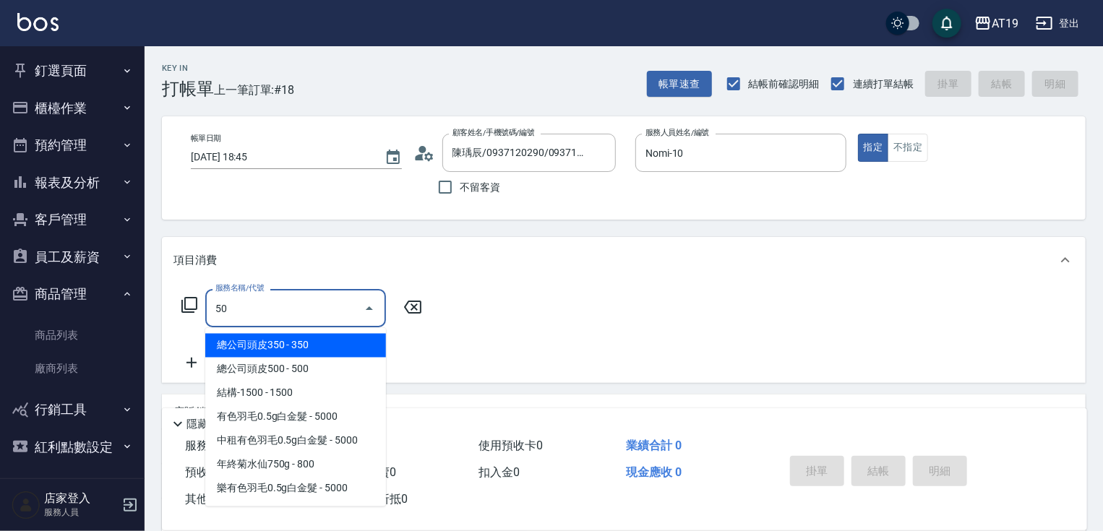
type input "501"
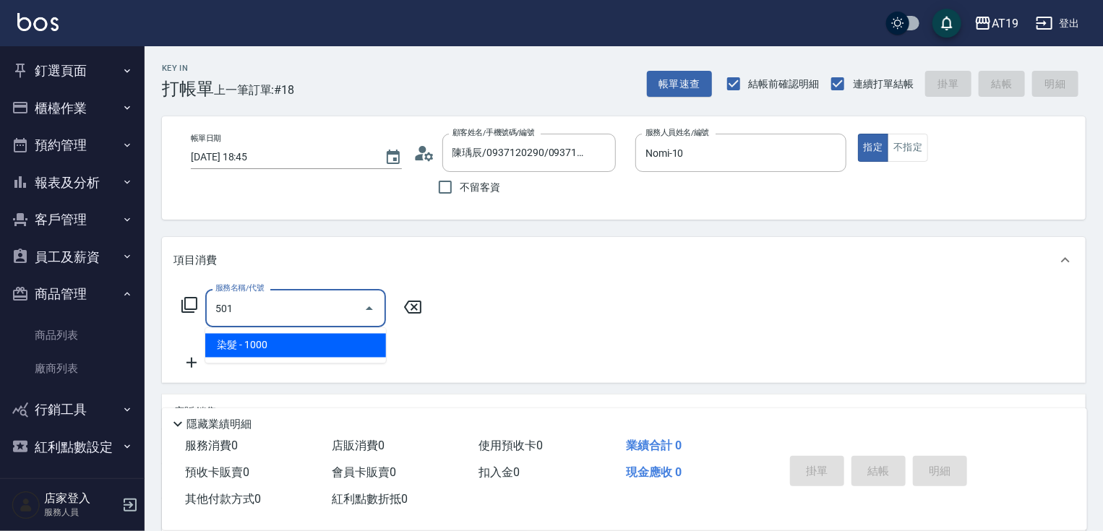
type input "100"
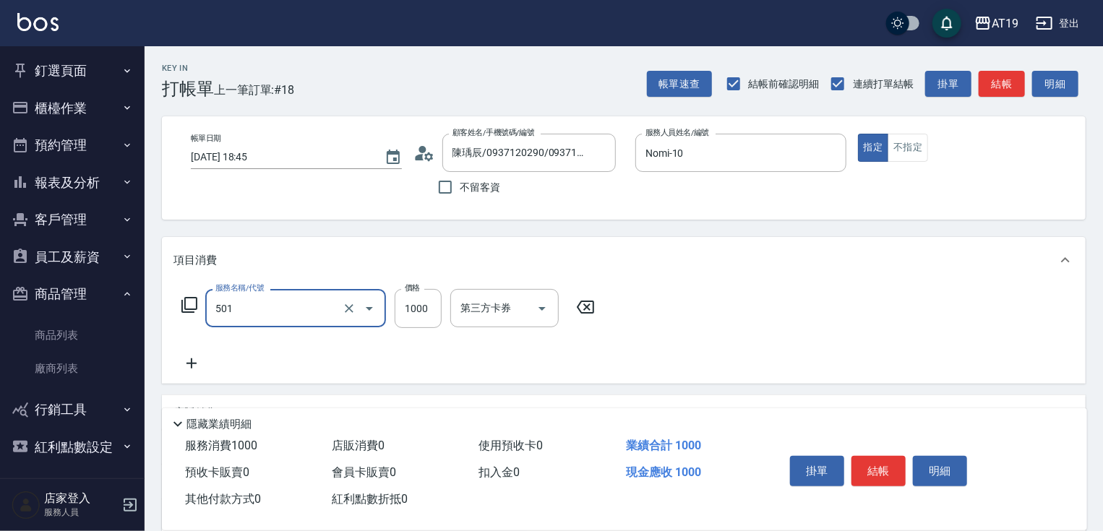
type input "染髮(501)"
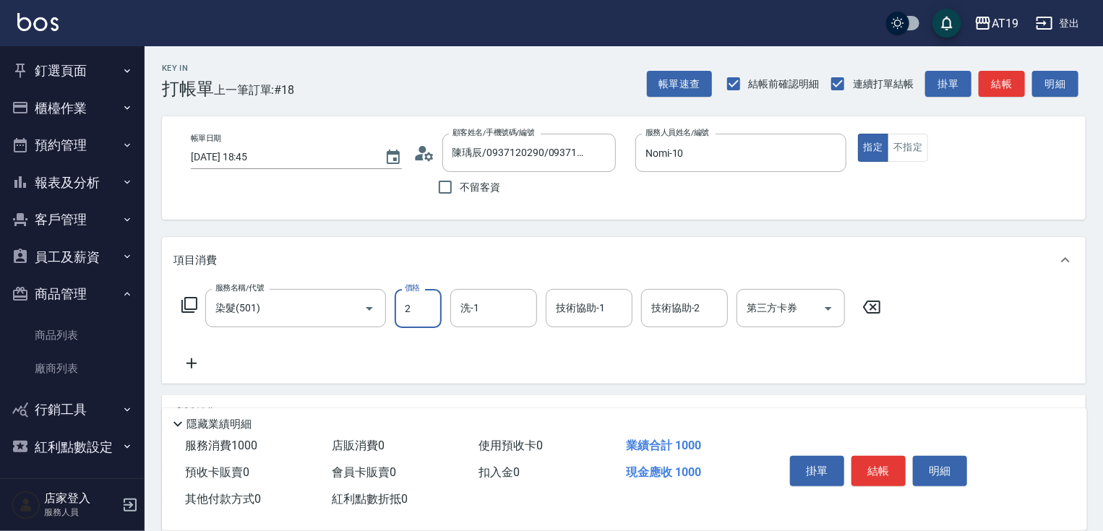
type input "21"
type input "0"
type input "214"
type input "210"
type input "2148"
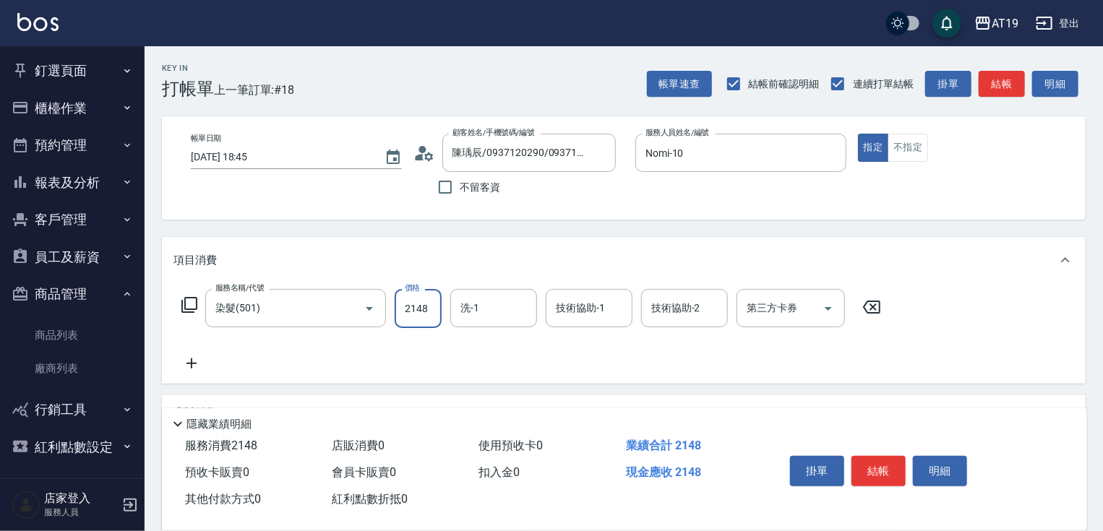
type input "2140"
type input "21480"
type input "140"
type input "1480"
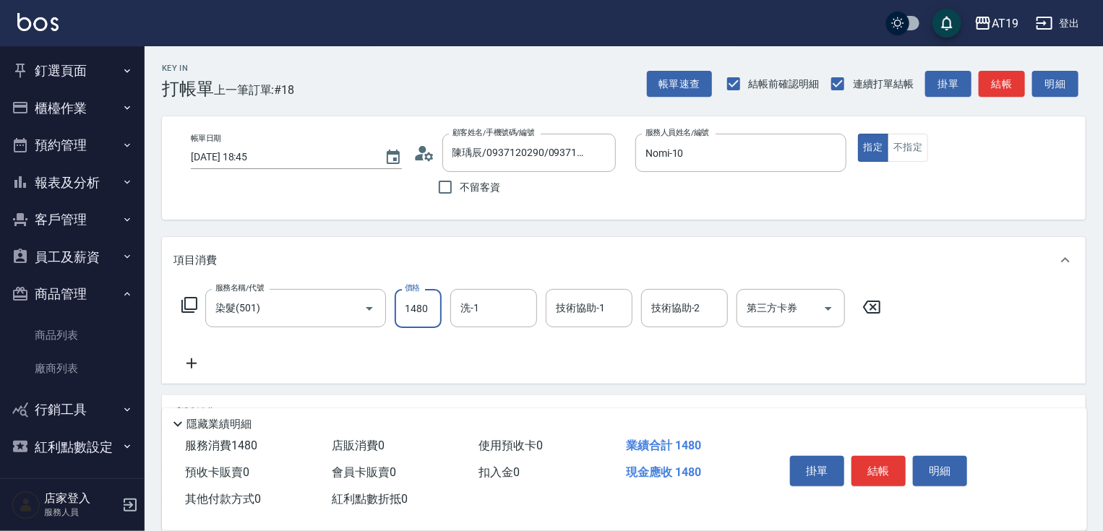
scroll to position [0, 0]
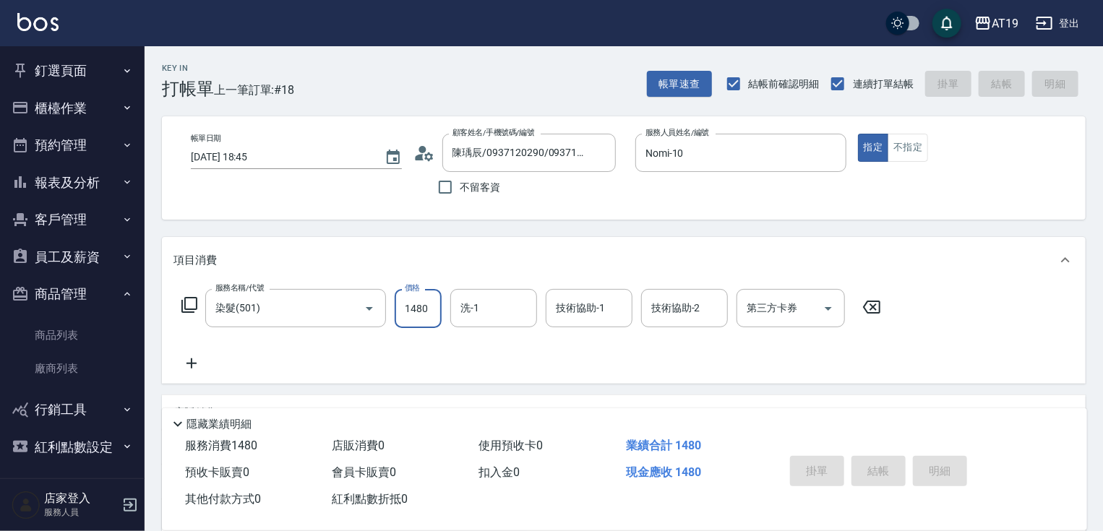
type input "[DATE] 19:24"
type input "0"
